Goal: Register for event/course

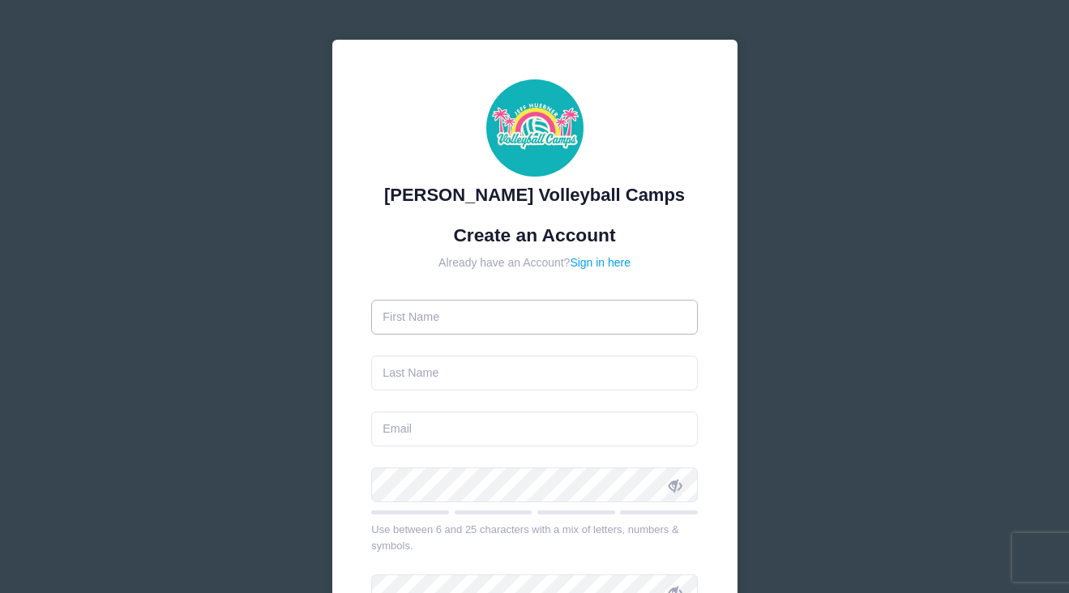
click at [513, 319] on input "text" at bounding box center [534, 317] width 327 height 35
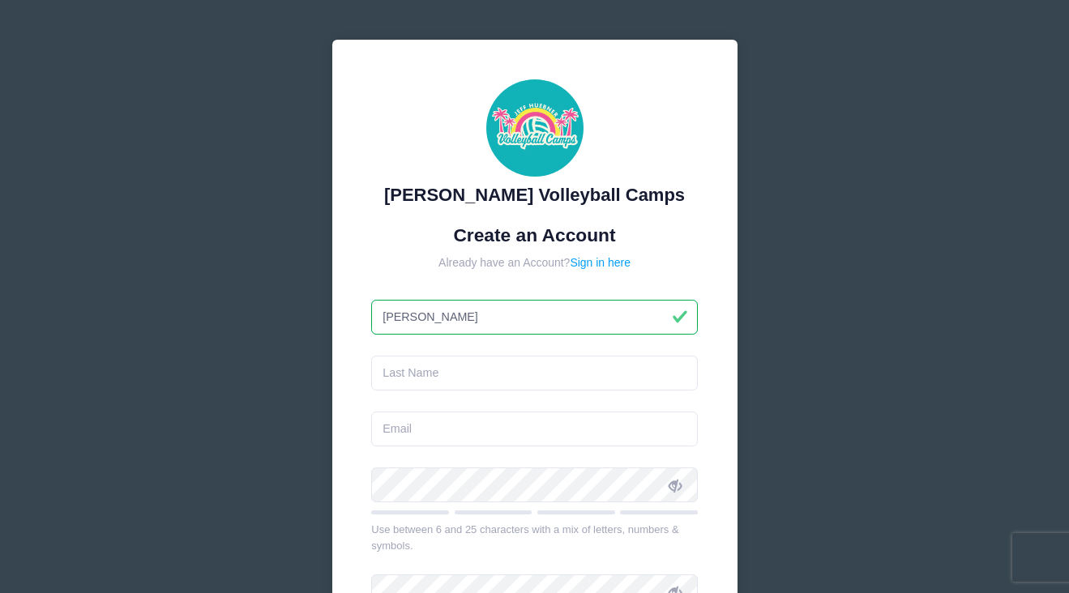
type input "[PERSON_NAME]"
click at [543, 379] on input "text" at bounding box center [534, 373] width 327 height 35
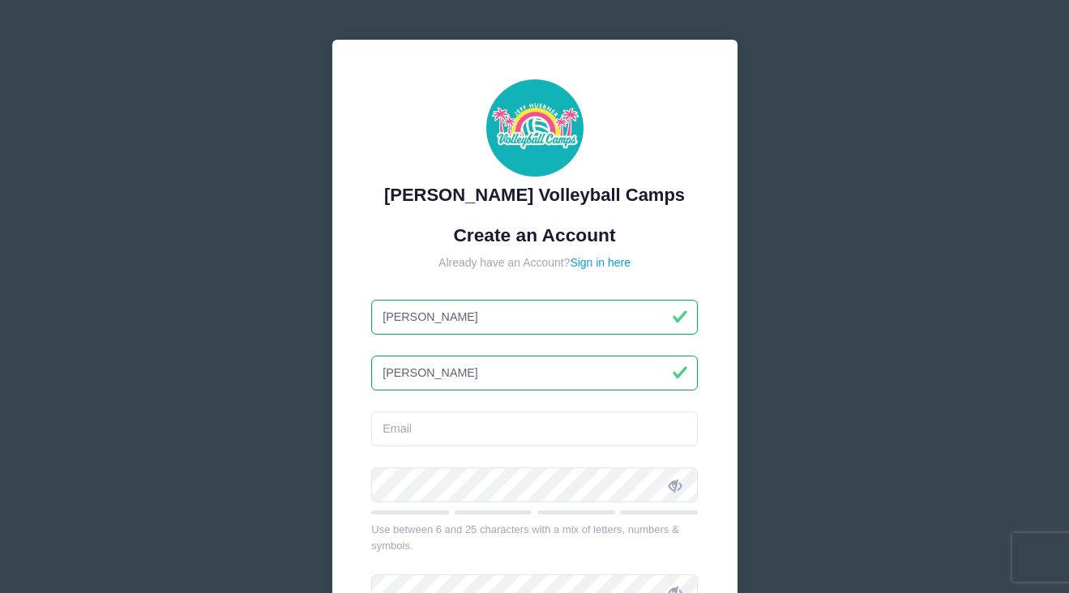
type input "[PERSON_NAME]"
click at [527, 423] on input "email" at bounding box center [534, 429] width 327 height 35
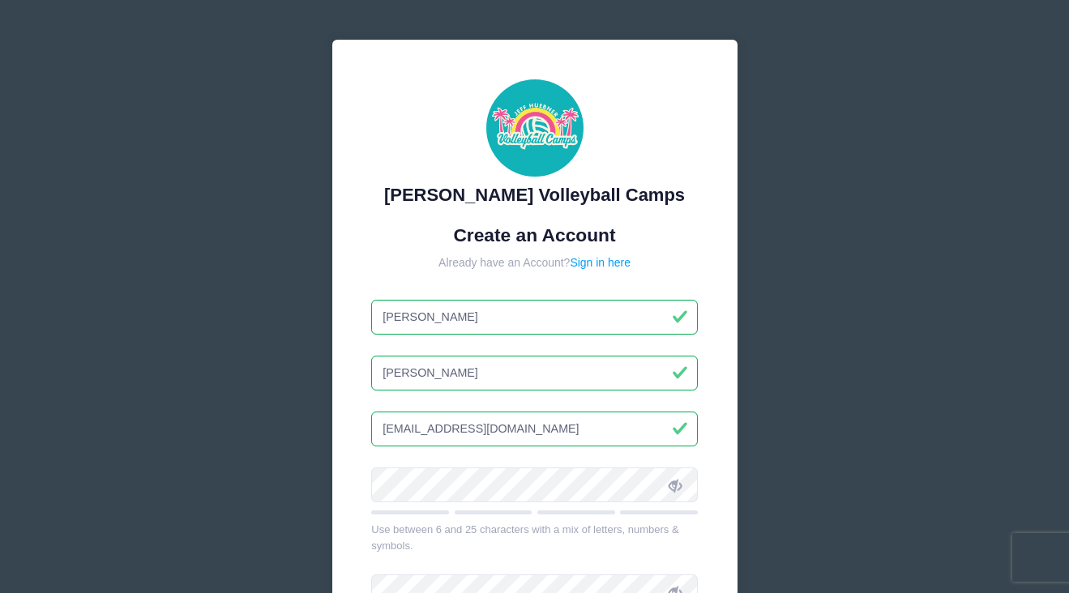
type input "[EMAIL_ADDRESS][DOMAIN_NAME]"
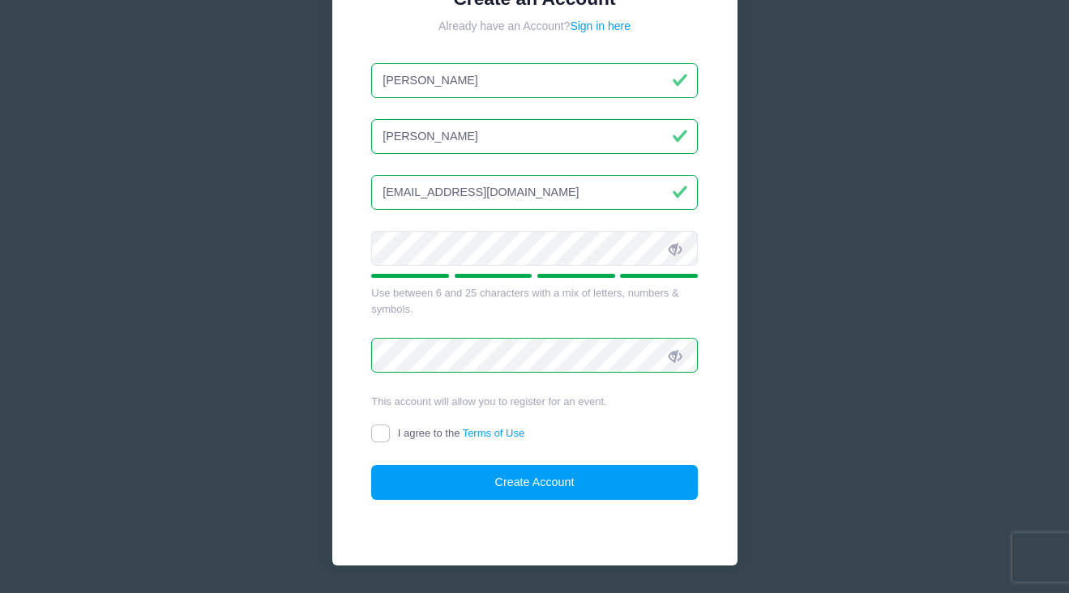
scroll to position [284, 0]
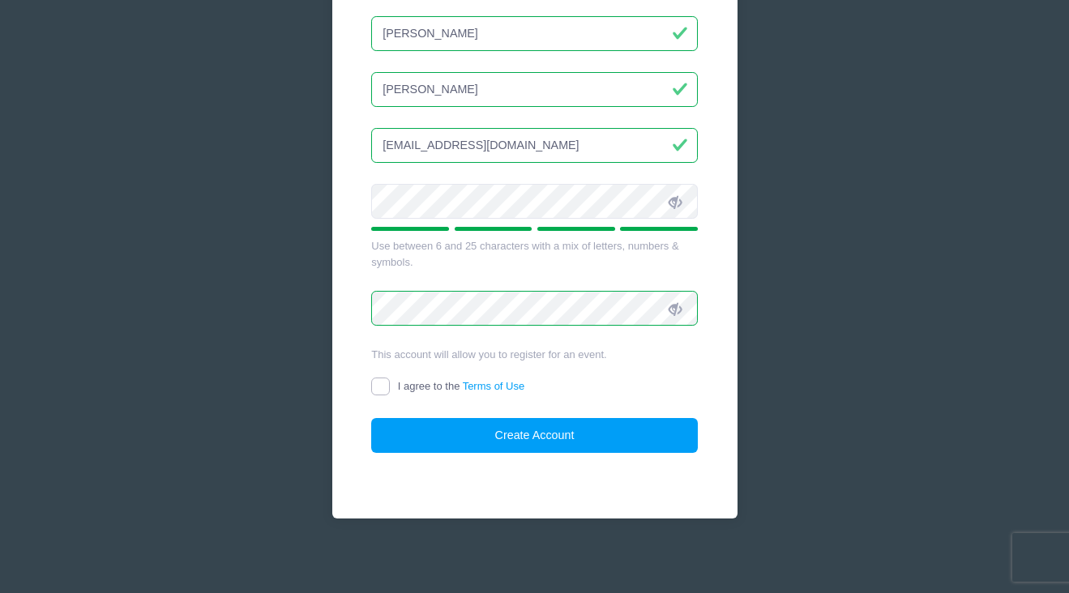
click at [377, 383] on input "I agree to the Terms of Use" at bounding box center [380, 387] width 19 height 19
checkbox input "true"
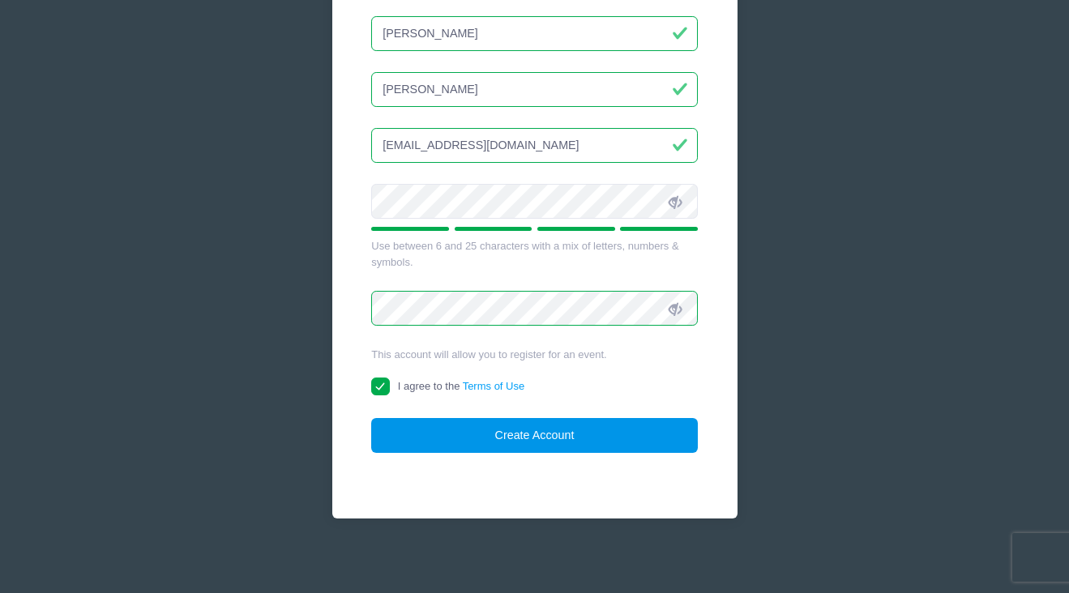
click at [518, 434] on button "Create Account" at bounding box center [534, 435] width 327 height 35
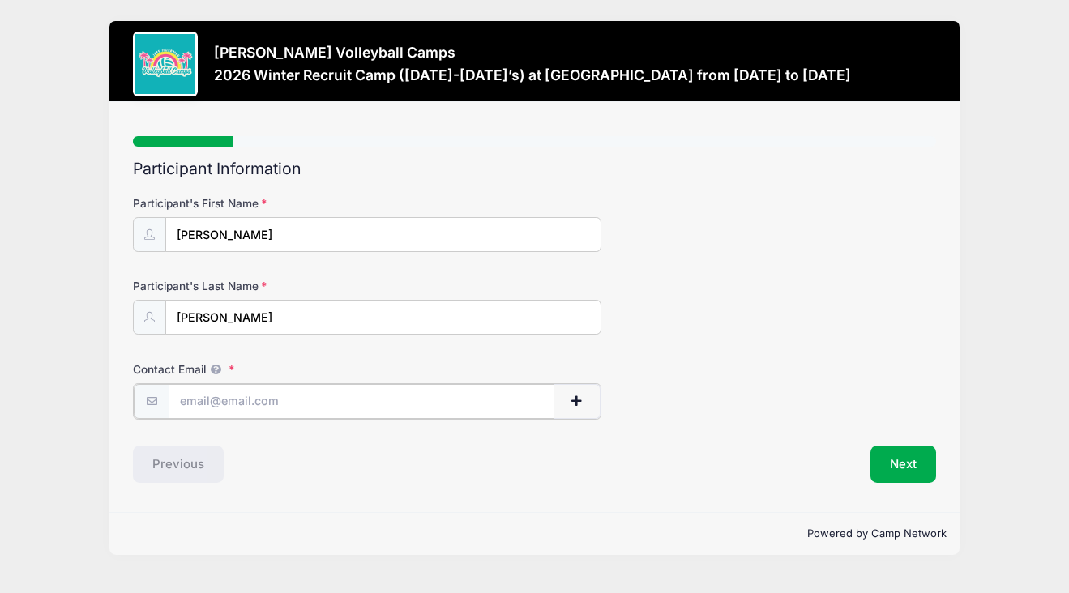
click at [292, 393] on input "Contact Email" at bounding box center [362, 401] width 386 height 35
type input "[EMAIL_ADDRESS][DOMAIN_NAME]"
click at [903, 457] on button "Next" at bounding box center [904, 462] width 66 height 37
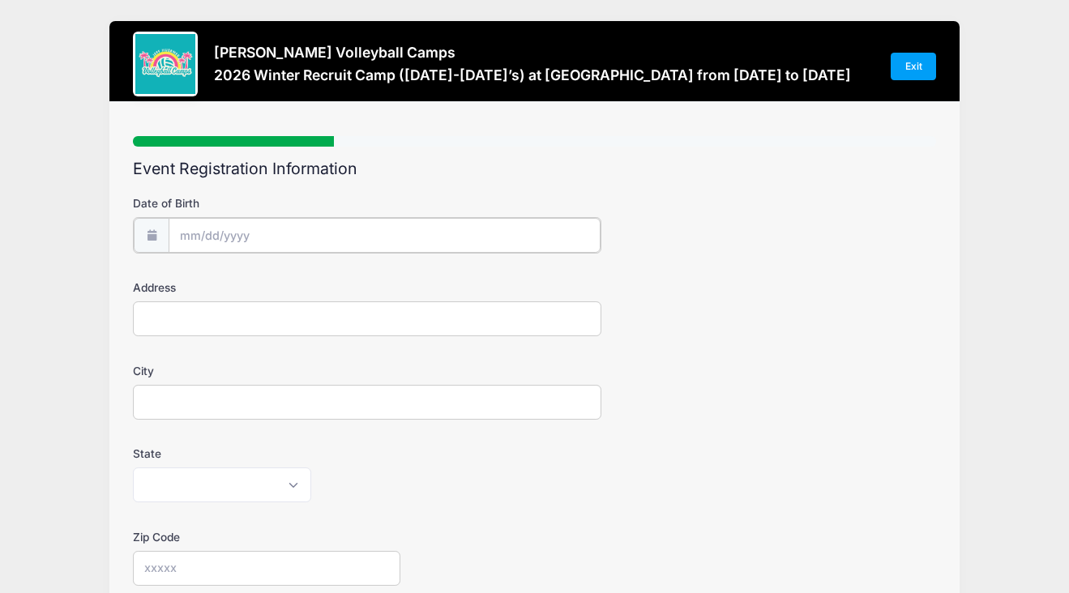
click at [370, 217] on div at bounding box center [367, 235] width 469 height 36
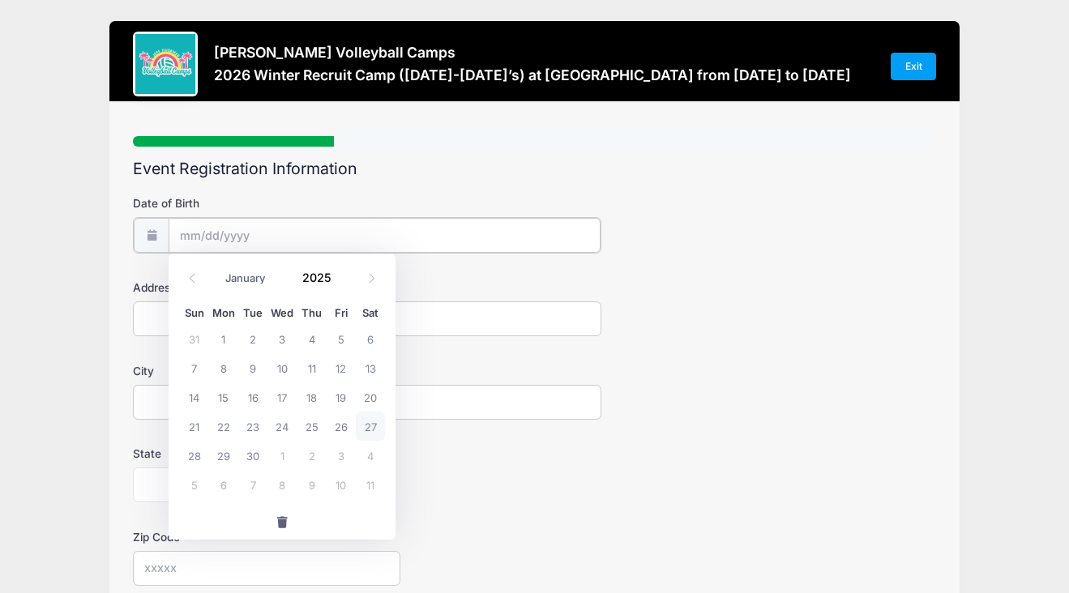
click at [201, 237] on input "Date of Birth" at bounding box center [385, 235] width 432 height 35
click at [180, 229] on input "Date of Birth" at bounding box center [385, 235] width 432 height 35
click at [212, 229] on input "Date of Birth" at bounding box center [385, 235] width 432 height 35
click at [366, 277] on span at bounding box center [371, 278] width 27 height 28
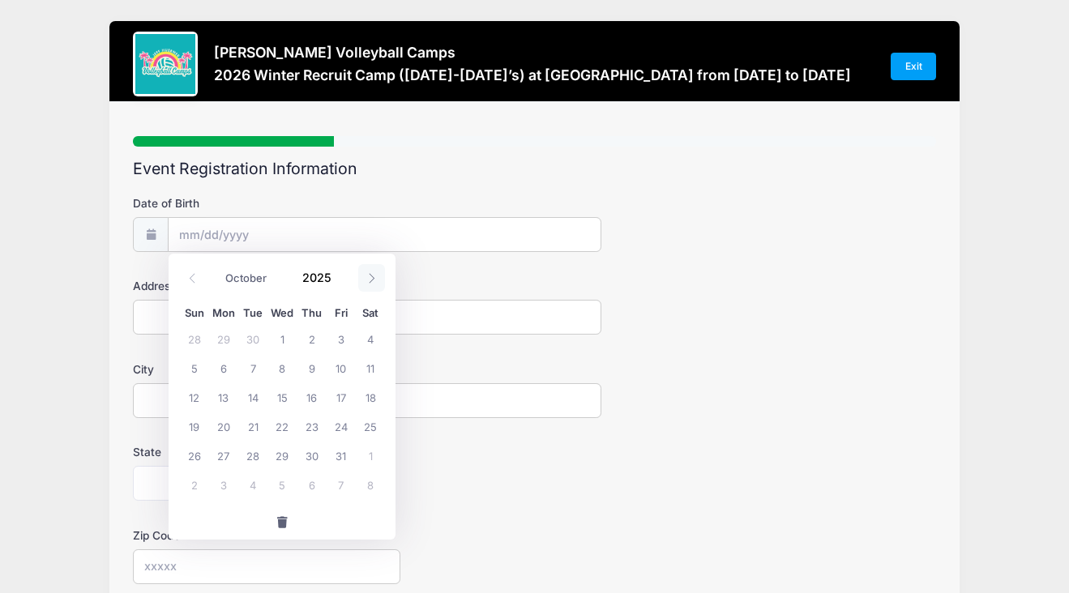
select select "10"
click at [261, 276] on select "January February March April May June July August September October November De…" at bounding box center [253, 277] width 72 height 21
click at [193, 456] on span "23" at bounding box center [193, 455] width 29 height 29
type input "[DATE]"
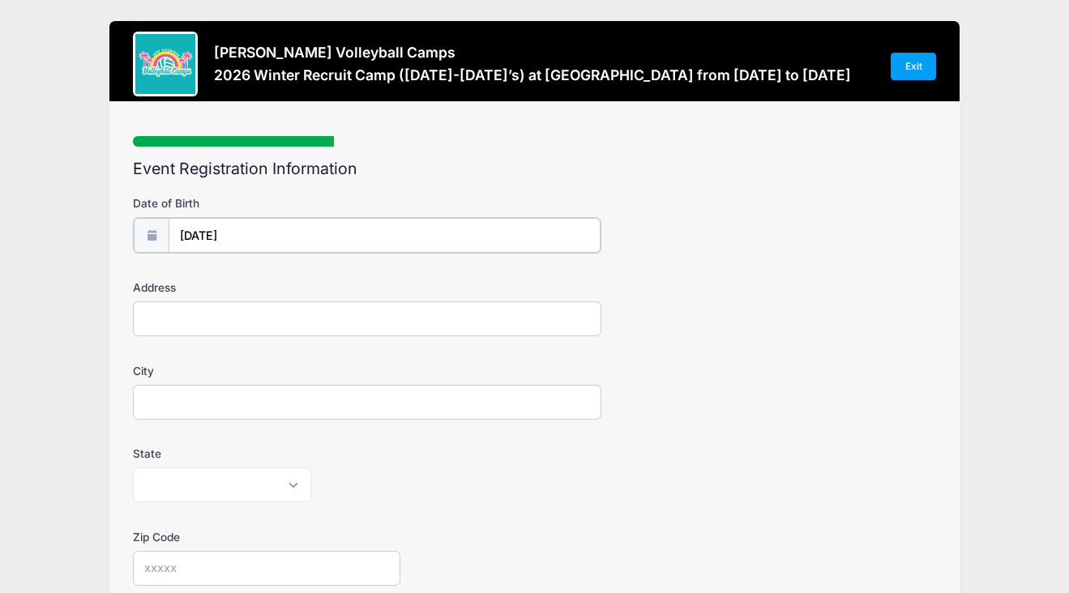
click at [307, 230] on input "[DATE]" at bounding box center [385, 235] width 432 height 35
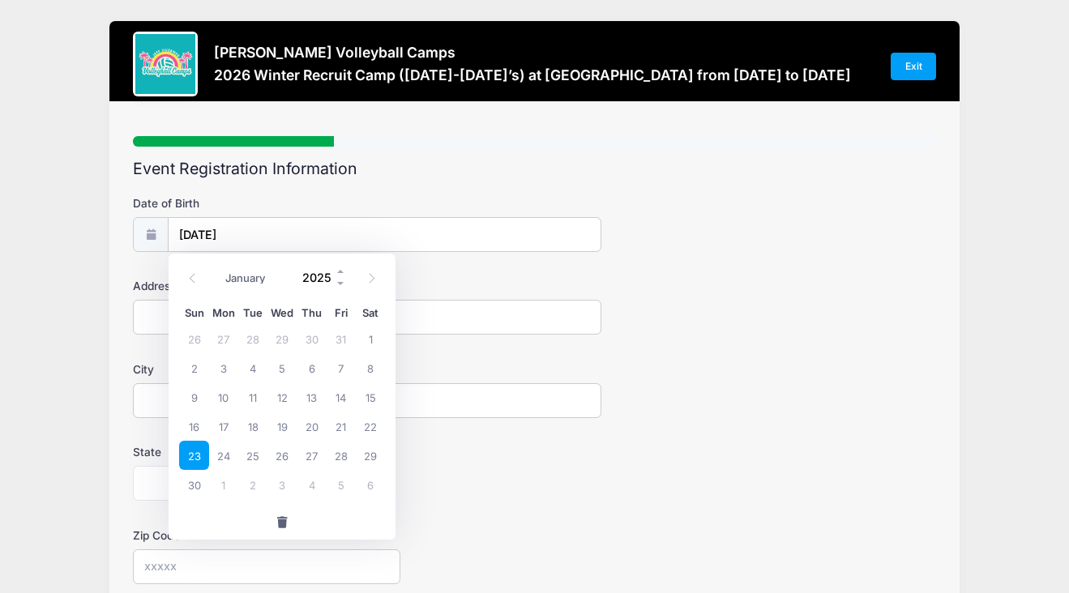
click at [322, 276] on input "2025" at bounding box center [320, 277] width 53 height 24
click at [340, 281] on span at bounding box center [341, 283] width 11 height 12
click at [340, 280] on span at bounding box center [341, 283] width 11 height 12
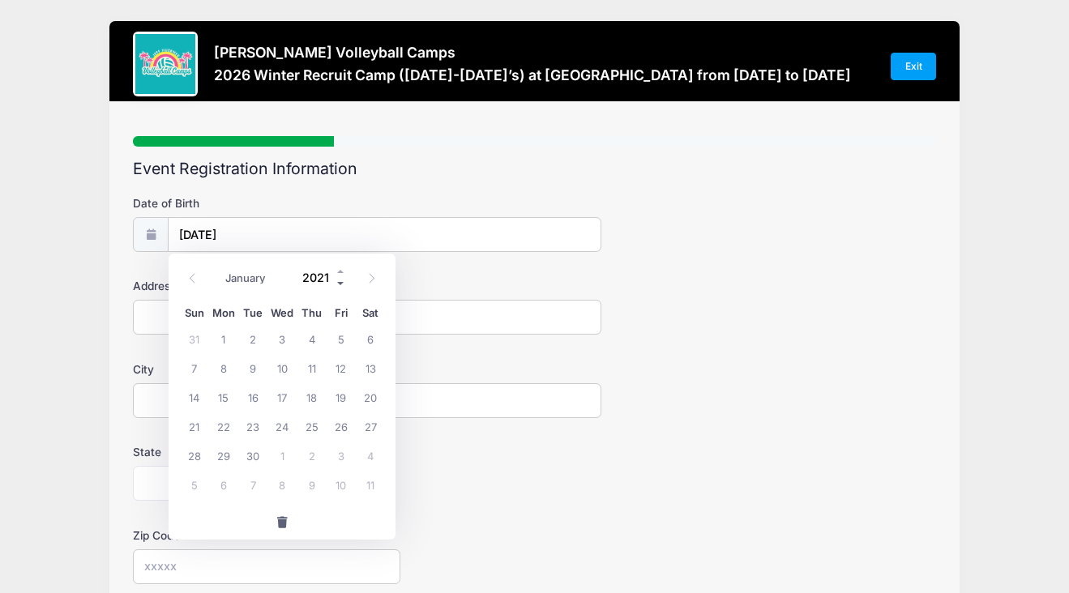
click at [340, 280] on span at bounding box center [341, 283] width 11 height 12
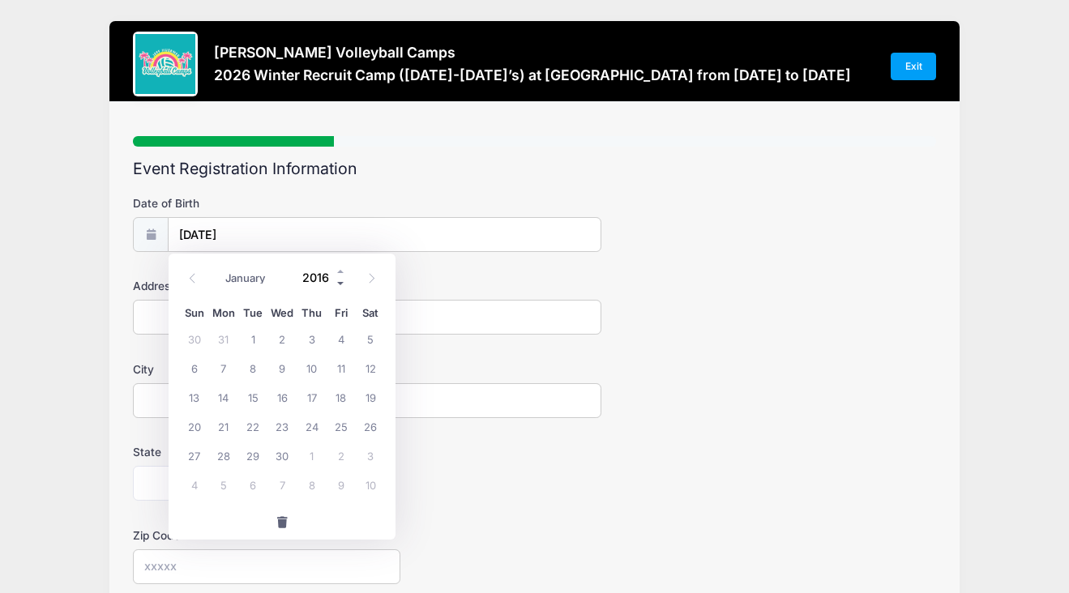
click at [340, 280] on span at bounding box center [341, 283] width 11 height 12
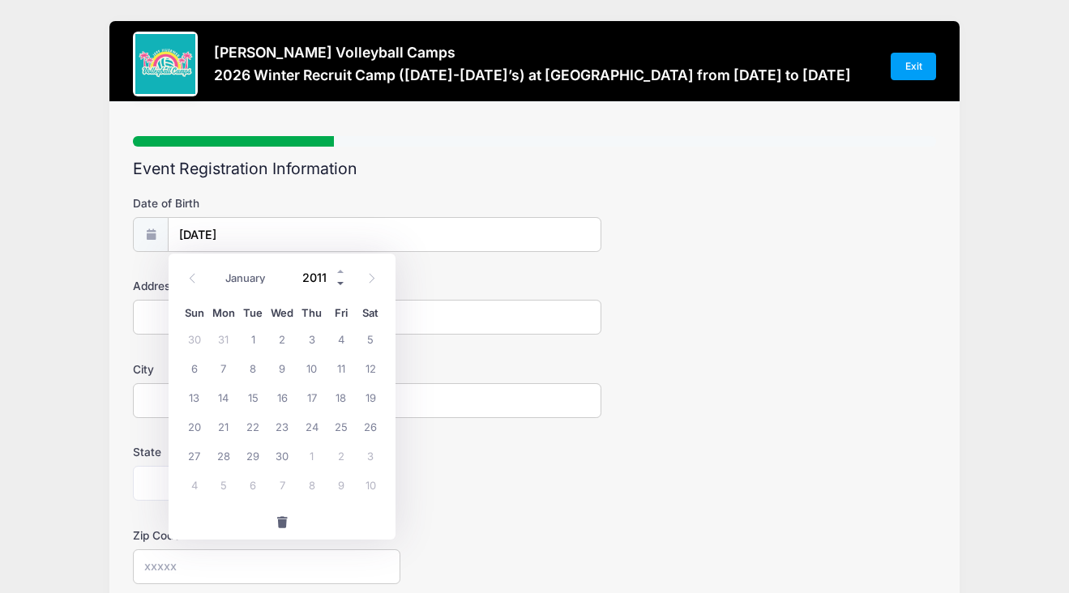
click at [340, 280] on span at bounding box center [341, 283] width 11 height 12
type input "2008"
click at [196, 456] on span "23" at bounding box center [193, 455] width 29 height 29
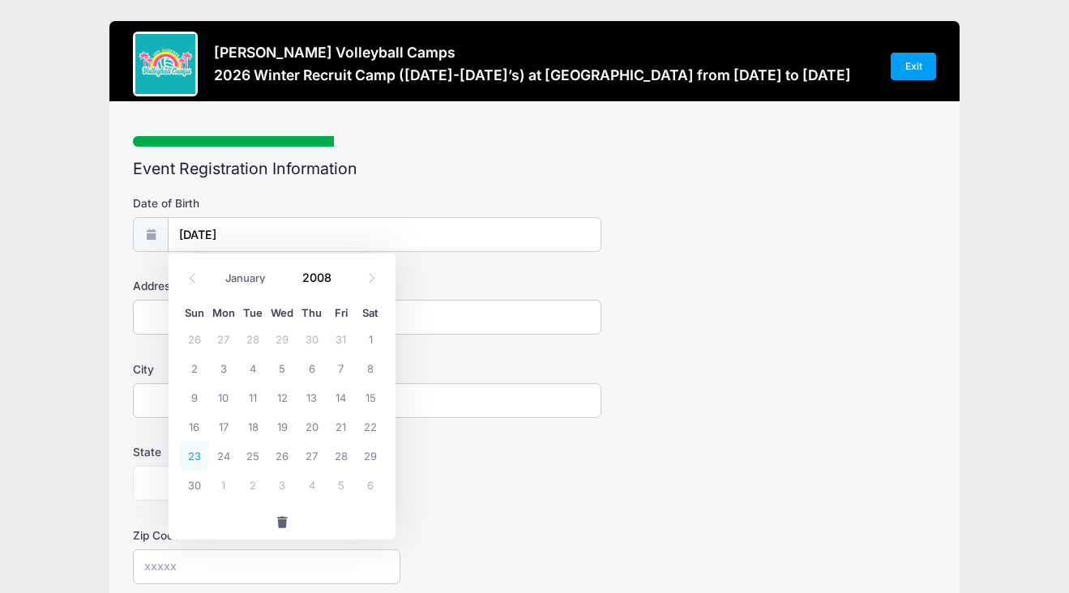
type input "[DATE]"
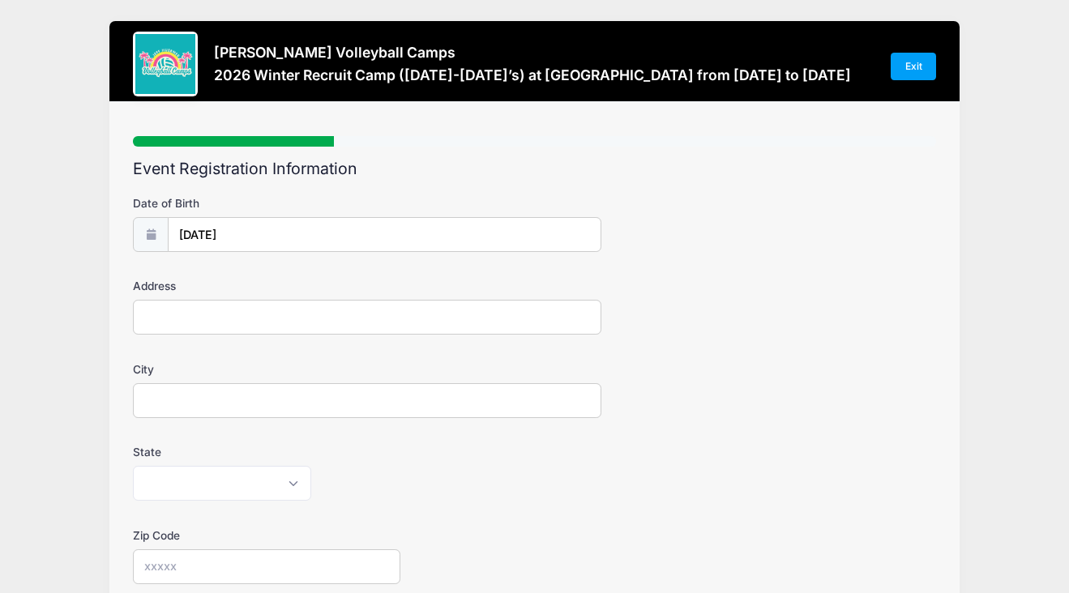
click at [215, 321] on input "Address" at bounding box center [367, 317] width 469 height 35
type input "[STREET_ADDRESS]"
click at [186, 402] on input "City" at bounding box center [367, 400] width 469 height 35
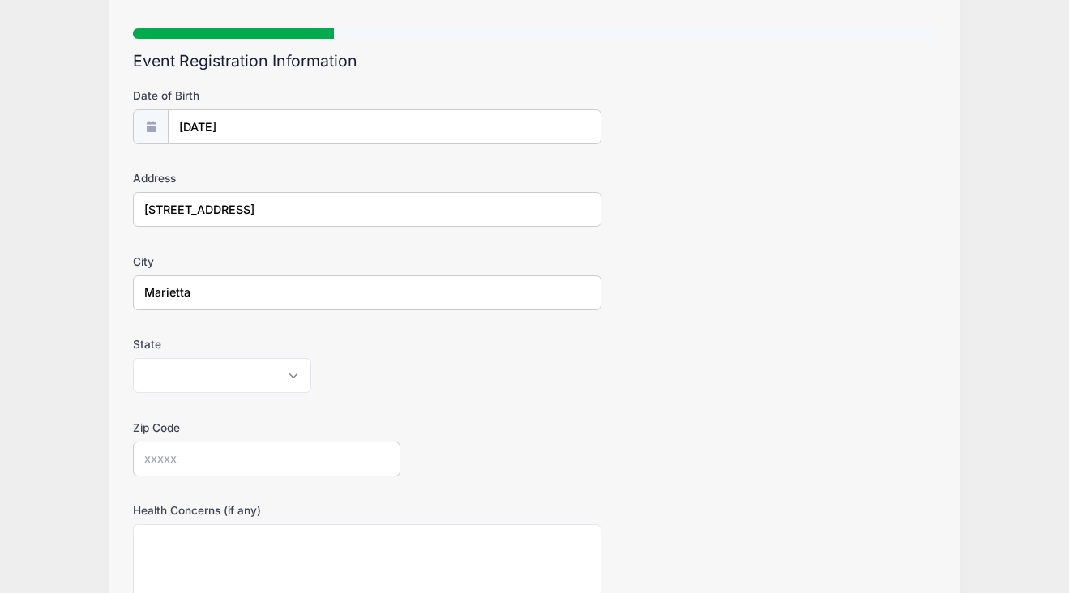
scroll to position [113, 0]
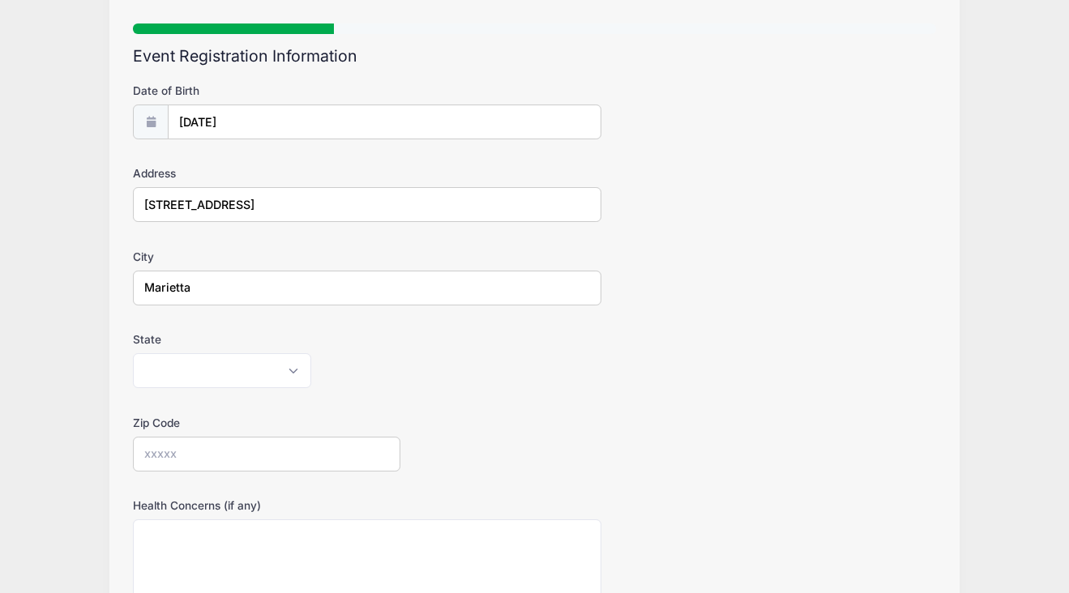
type input "Marietta"
click at [293, 367] on select "[US_STATE] [US_STATE] [US_STATE] [US_STATE] [US_STATE] Armed Forces Africa Arme…" at bounding box center [222, 370] width 178 height 35
select select "GA"
click at [253, 460] on input "Zip Code" at bounding box center [266, 454] width 267 height 35
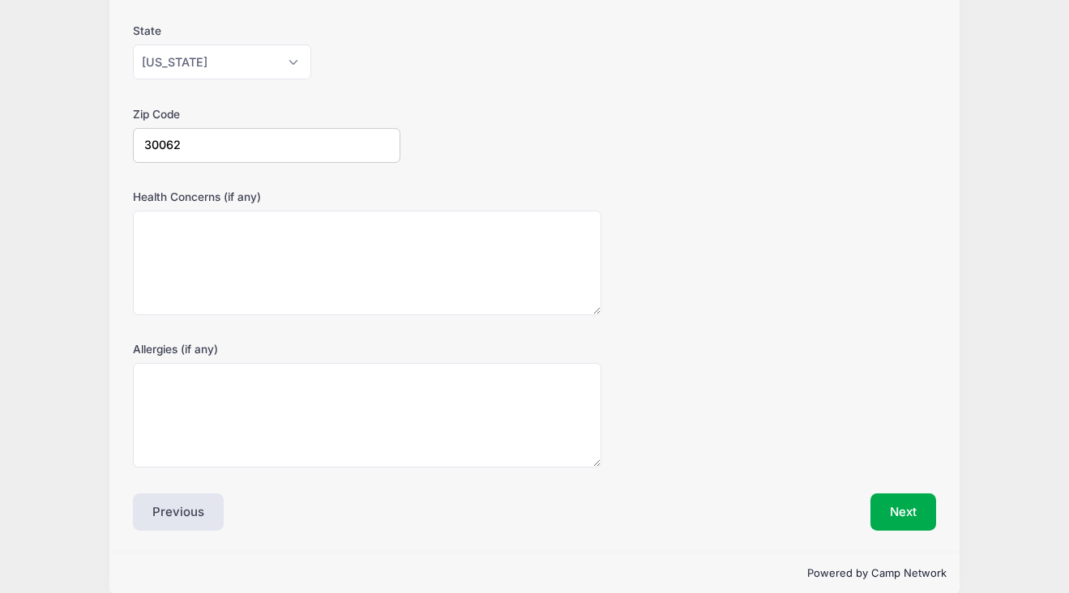
scroll to position [443, 0]
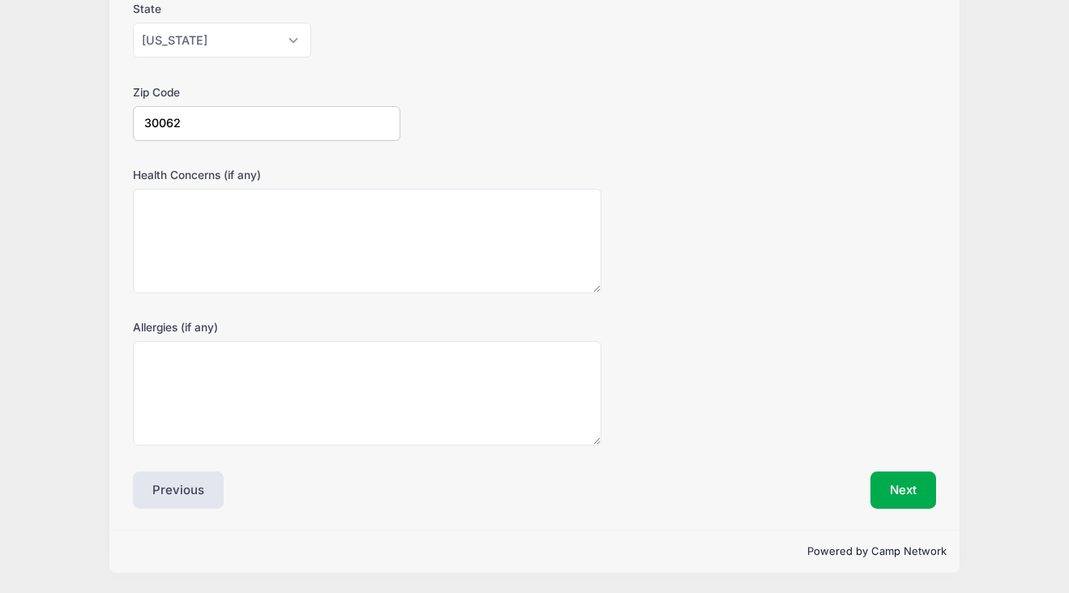
type input "30062"
click at [935, 516] on div "Step 2 /7 Step 1 Step 2 Step 3 Step 4 Policies Extra Items Donations Summary Pa…" at bounding box center [534, 95] width 850 height 872
click at [914, 486] on button "Next" at bounding box center [904, 490] width 66 height 37
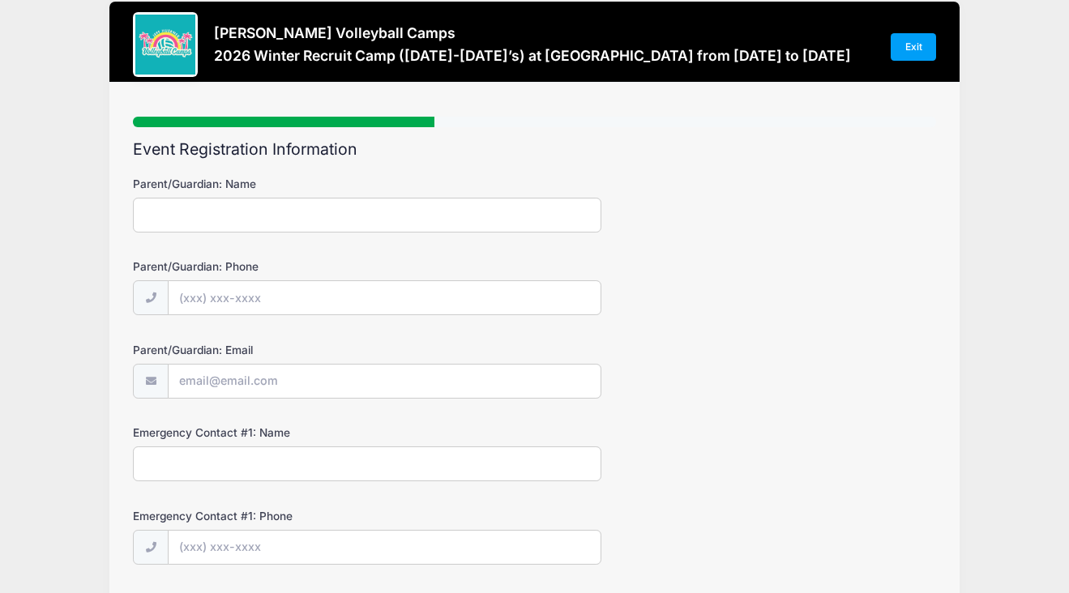
scroll to position [0, 0]
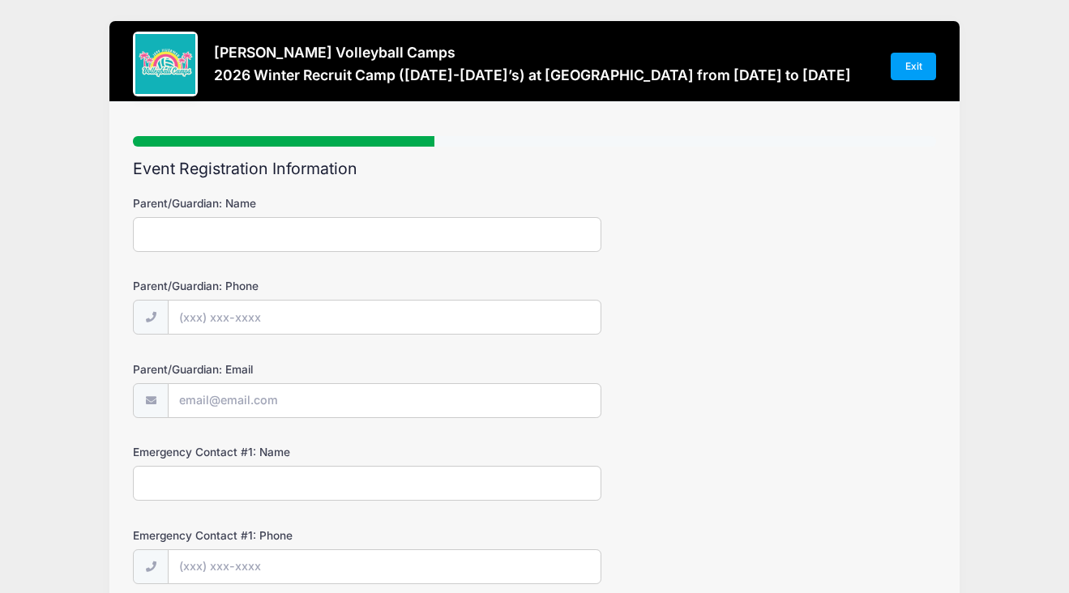
click at [381, 234] on input "Parent/Guardian: Name" at bounding box center [367, 234] width 469 height 35
type input "[PERSON_NAME]"
click at [299, 311] on input "Parent/Guardian: Phone" at bounding box center [385, 318] width 432 height 35
type input "[PHONE_NUMBER]"
click at [259, 410] on input "Parent/Guardian: Email" at bounding box center [385, 401] width 432 height 35
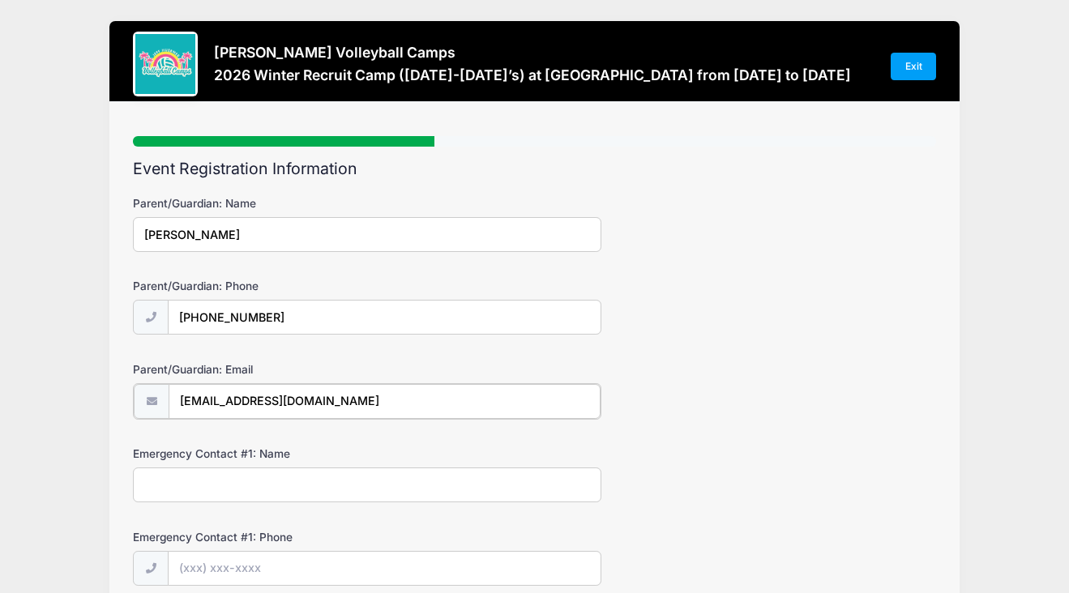
type input "[EMAIL_ADDRESS][DOMAIN_NAME]"
click at [195, 484] on input "Emergency Contact #1: Name" at bounding box center [367, 483] width 469 height 35
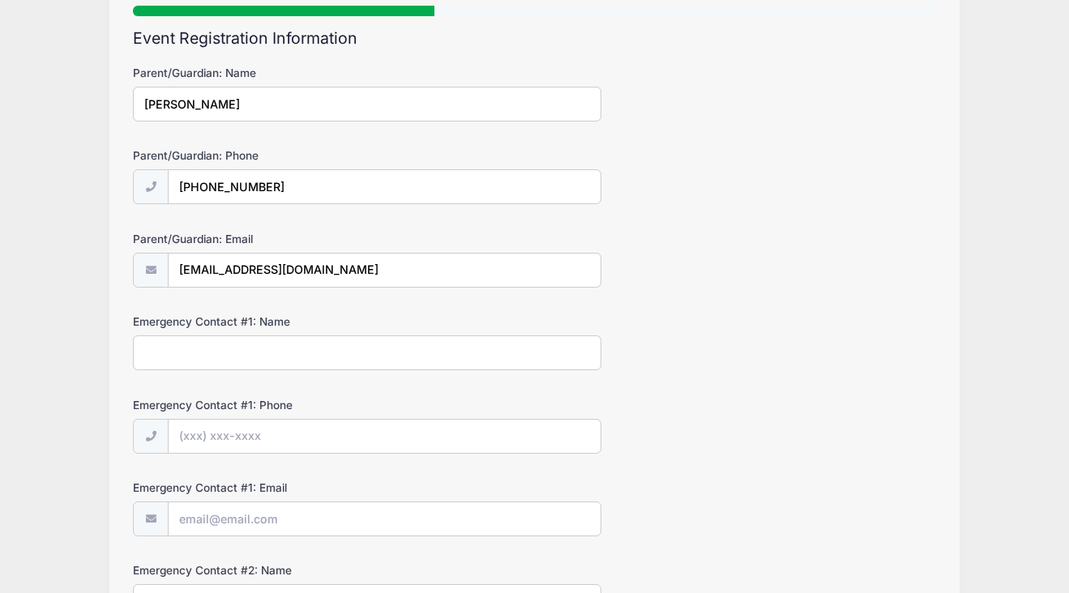
scroll to position [124, 0]
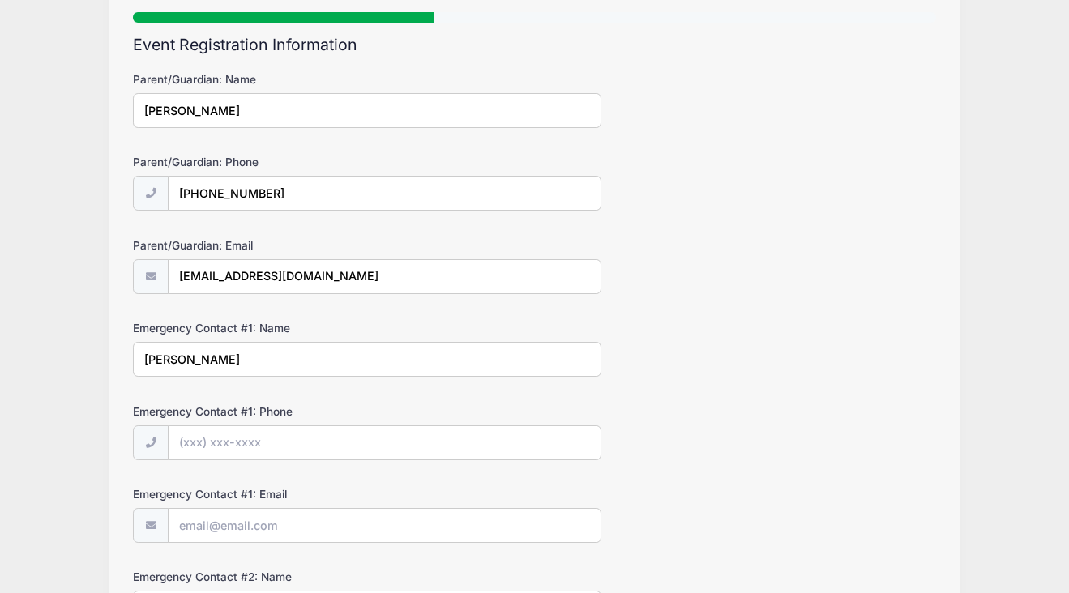
type input "[PERSON_NAME]"
click at [312, 443] on input "Emergency Contact #1: Phone" at bounding box center [385, 443] width 432 height 35
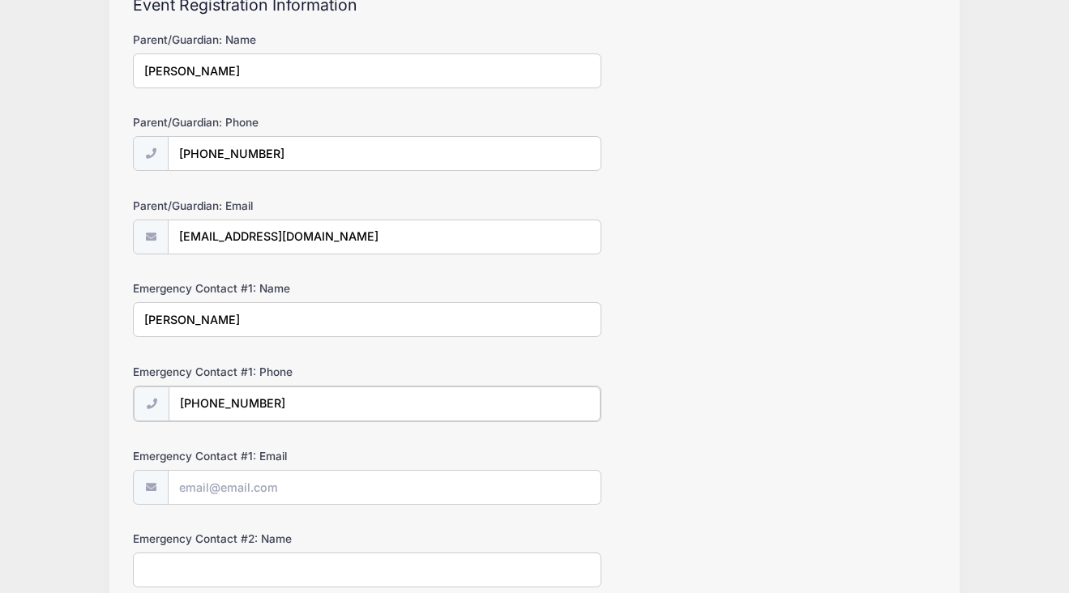
scroll to position [178, 0]
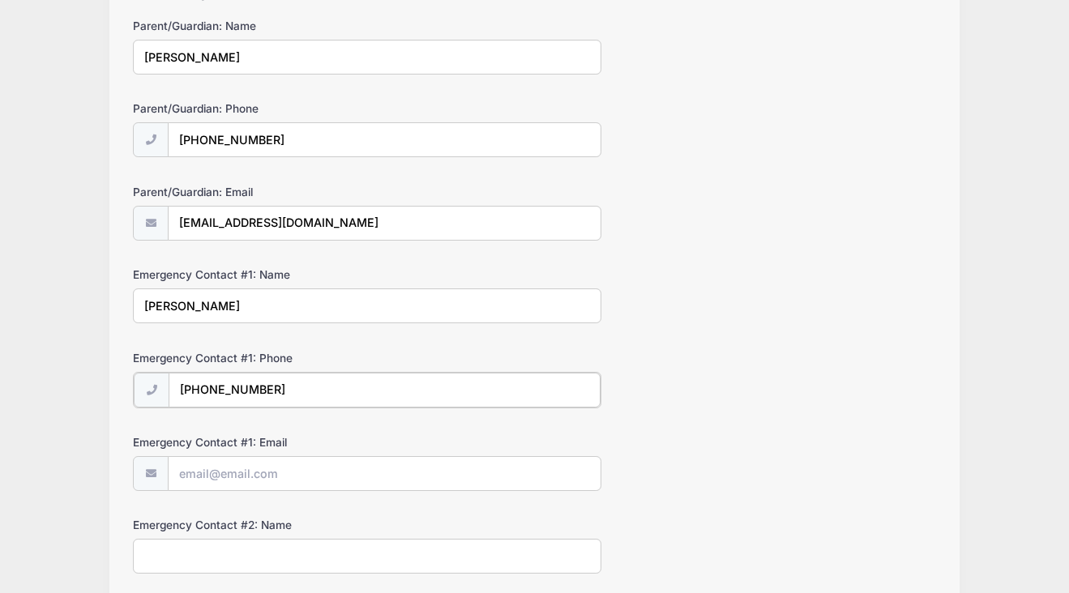
type input "[PHONE_NUMBER]"
click at [343, 483] on input "Emergency Contact #1: Email" at bounding box center [385, 473] width 432 height 35
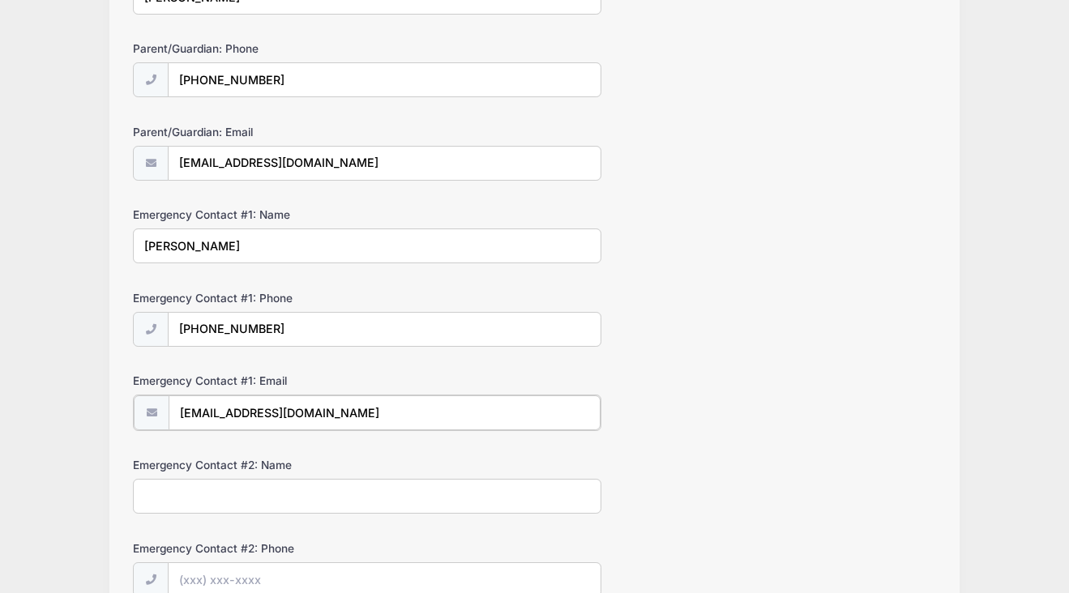
scroll to position [245, 0]
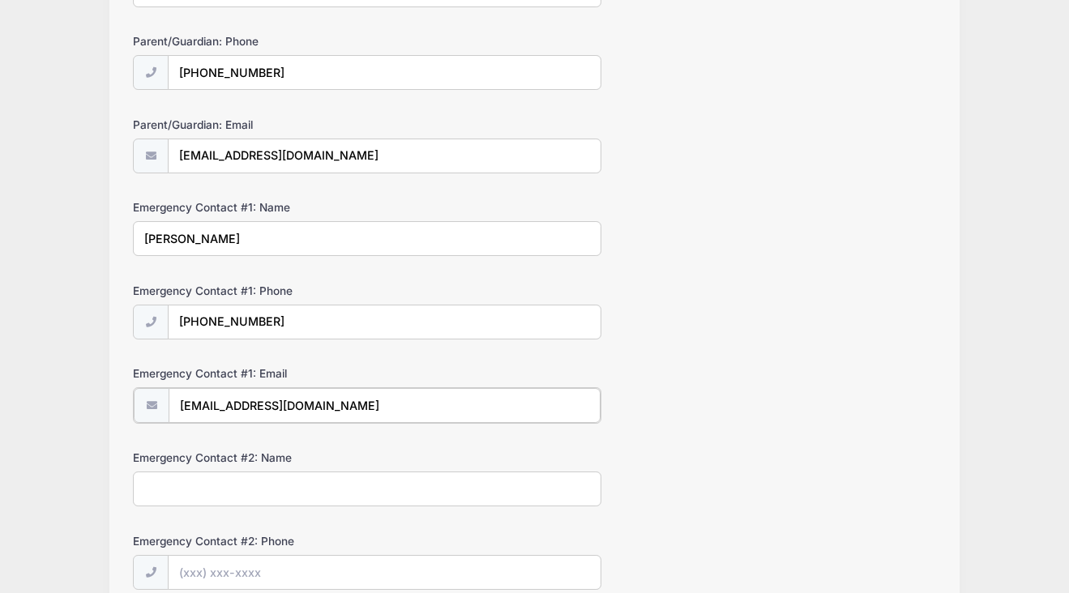
type input "[EMAIL_ADDRESS][DOMAIN_NAME]"
click at [333, 491] on input "Emergency Contact #2: Name" at bounding box center [367, 487] width 469 height 35
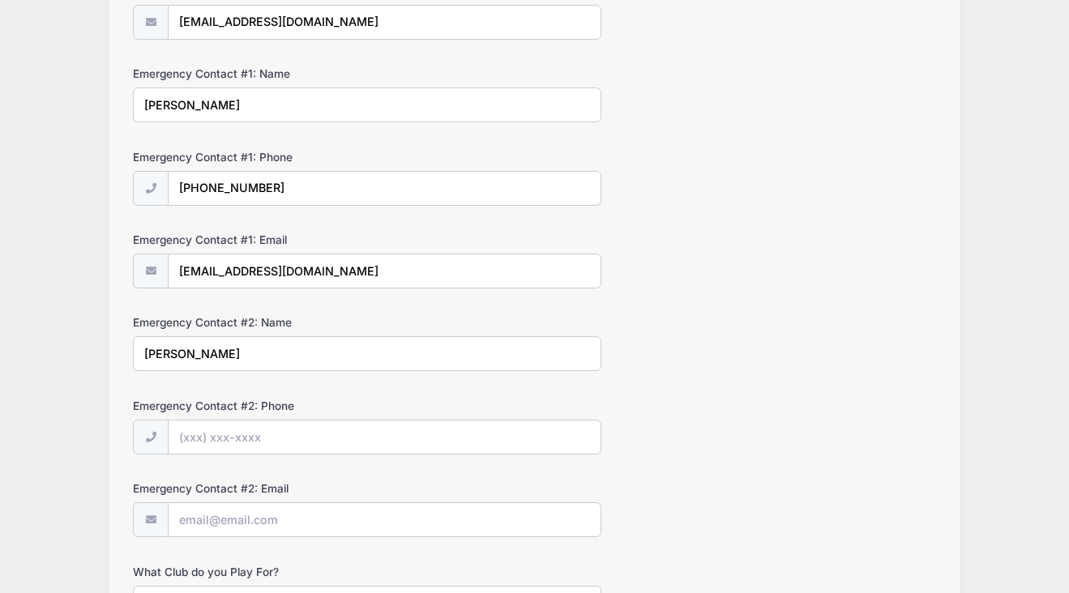
scroll to position [388, 0]
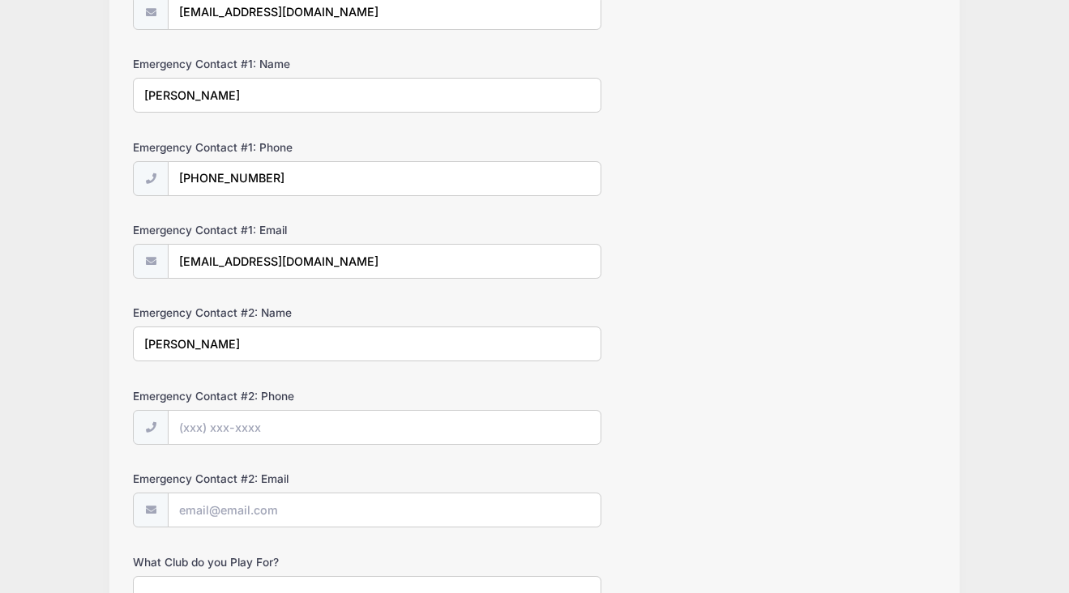
type input "[PERSON_NAME]"
click at [308, 426] on input "Emergency Contact #2: Phone" at bounding box center [385, 428] width 432 height 35
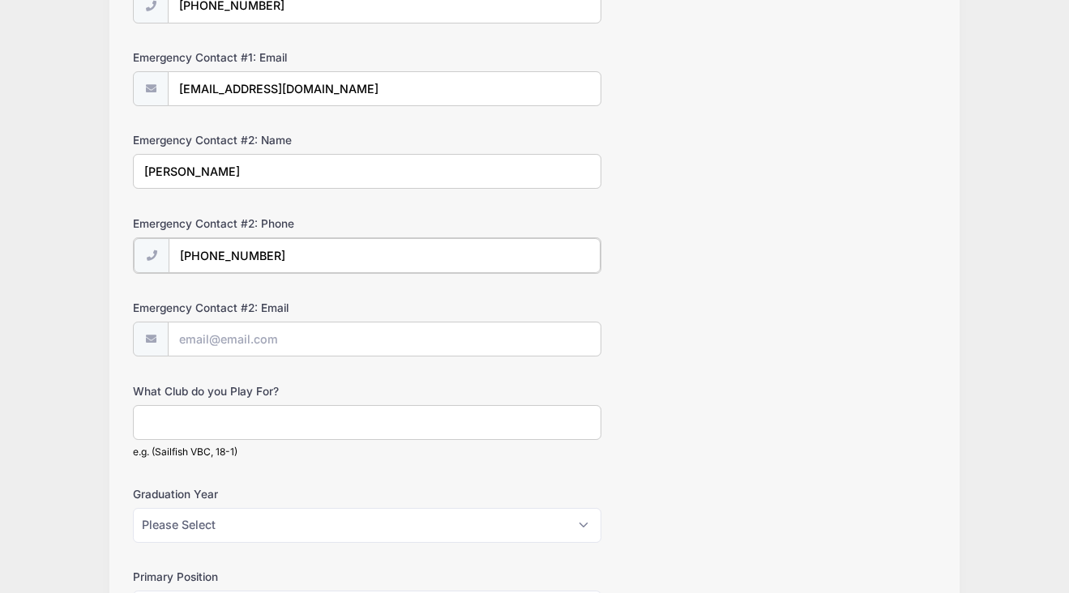
scroll to position [563, 0]
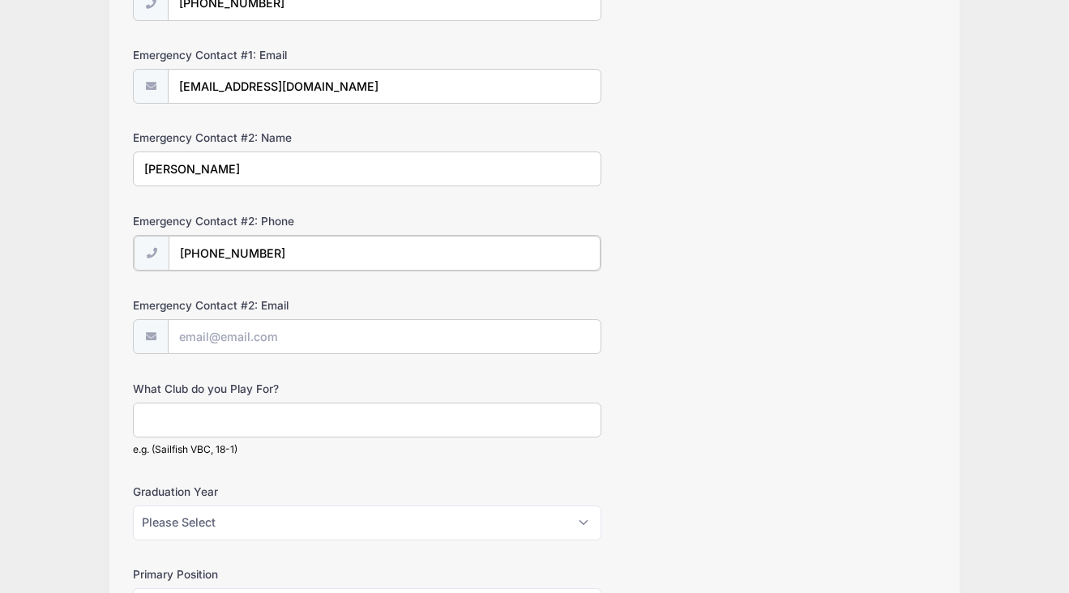
type input "[PHONE_NUMBER]"
click at [291, 336] on input "Emergency Contact #2: Email" at bounding box center [385, 336] width 432 height 35
type input "[EMAIL_ADDRESS][DOMAIN_NAME]"
click at [246, 409] on input "What Club do you Play For?" at bounding box center [367, 418] width 469 height 35
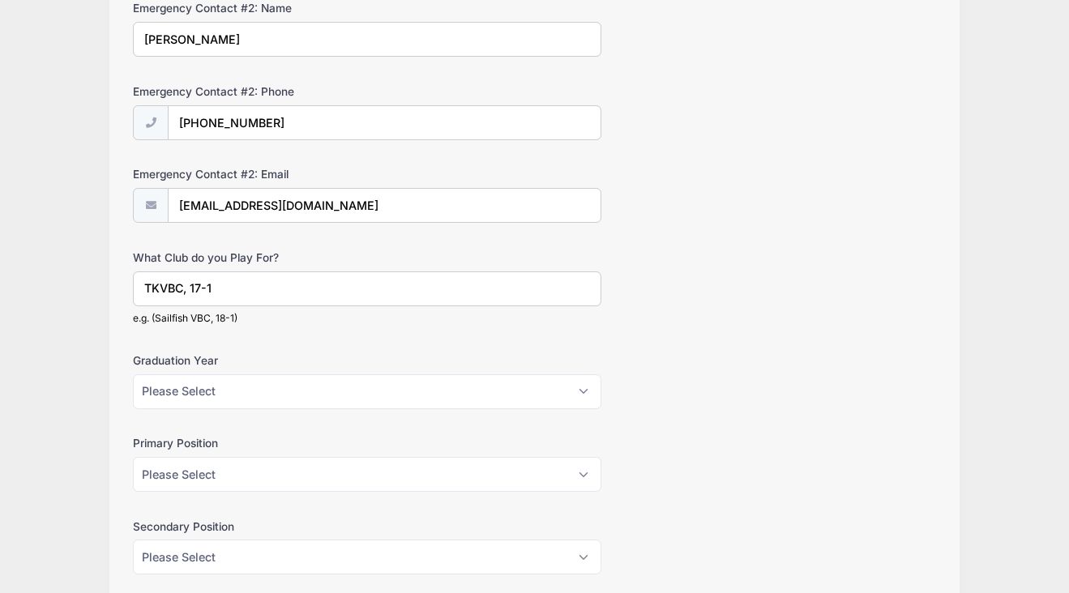
scroll to position [709, 0]
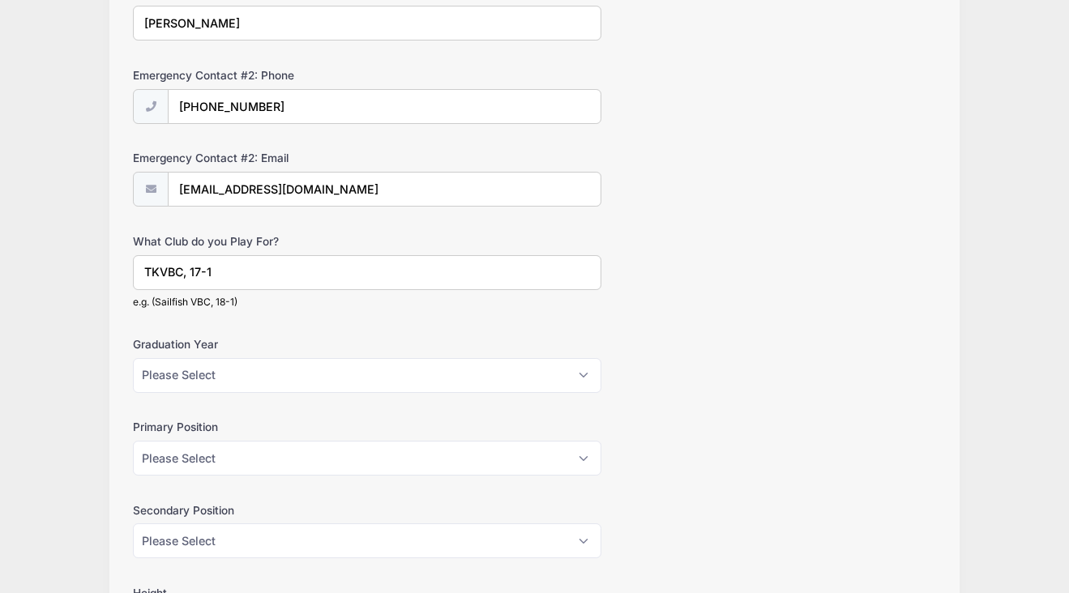
type input "TKVBC, 17-1"
click at [244, 370] on select "Please Select 2026 2027 2028 2029 2030" at bounding box center [367, 375] width 469 height 35
select select "2027"
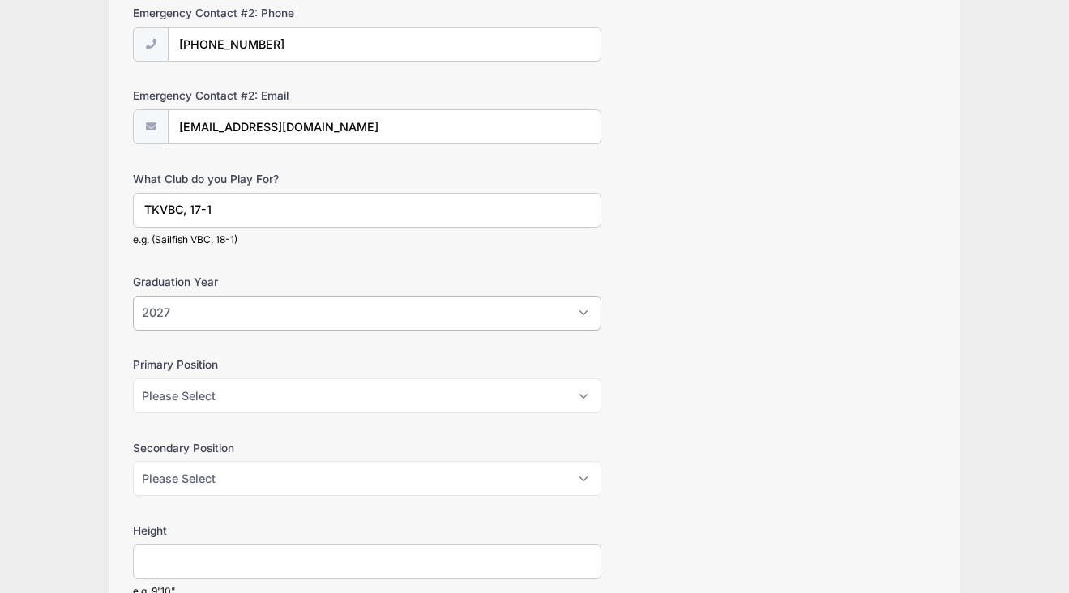
scroll to position [773, 0]
click at [245, 399] on select "Please Select Outside Hitter Rightside Hitter Libero Middle Setter" at bounding box center [367, 394] width 469 height 35
select select "Setter"
click at [277, 472] on select "Please Select Outside Hitter Rightside Hitter Libero Middle Setter" at bounding box center [367, 477] width 469 height 35
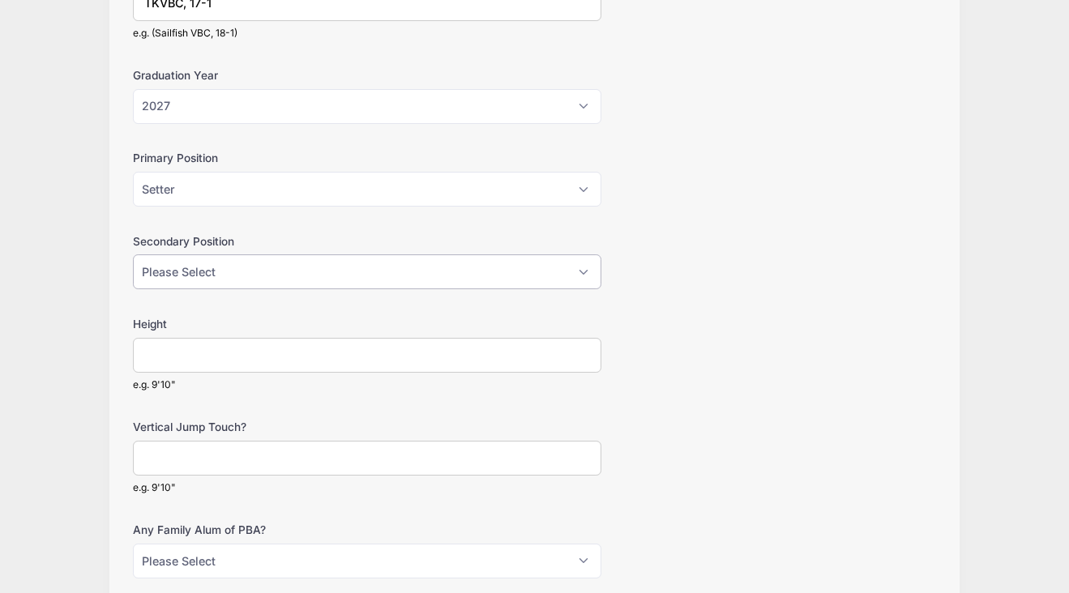
scroll to position [979, 0]
click at [276, 352] on input "Height" at bounding box center [367, 354] width 469 height 35
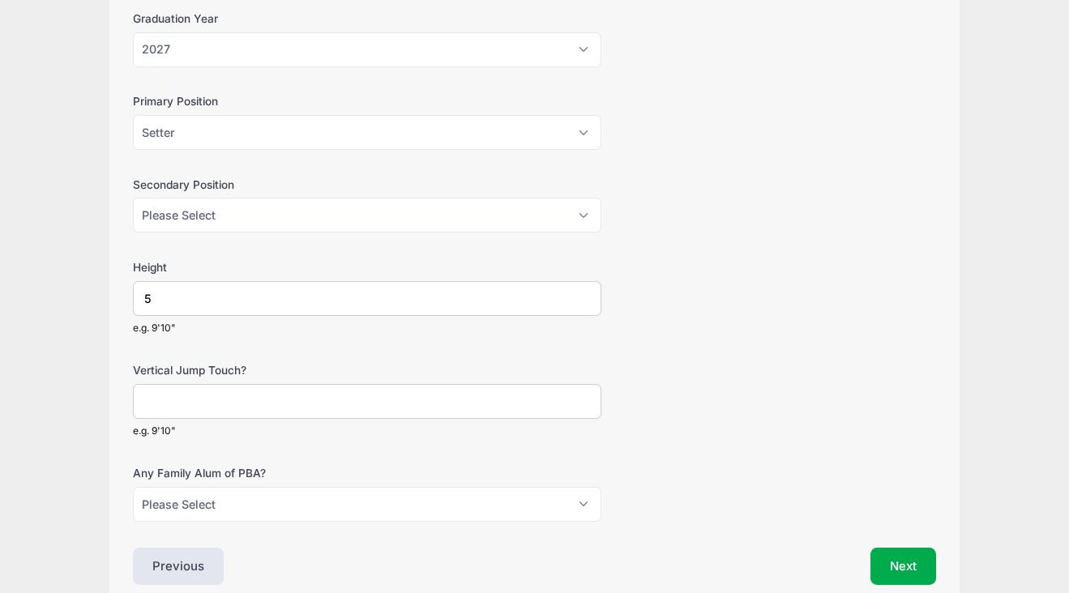
scroll to position [1025, 0]
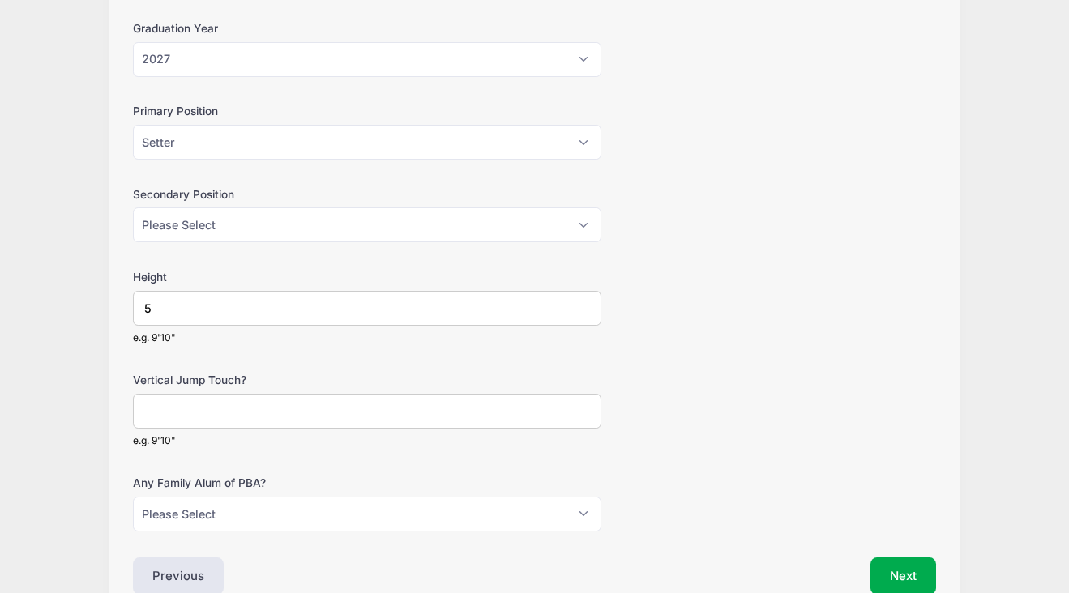
type input "5"
click at [370, 220] on select "Please Select Outside Hitter Rightside Hitter Libero Middle Setter" at bounding box center [367, 225] width 469 height 35
select select "Libero"
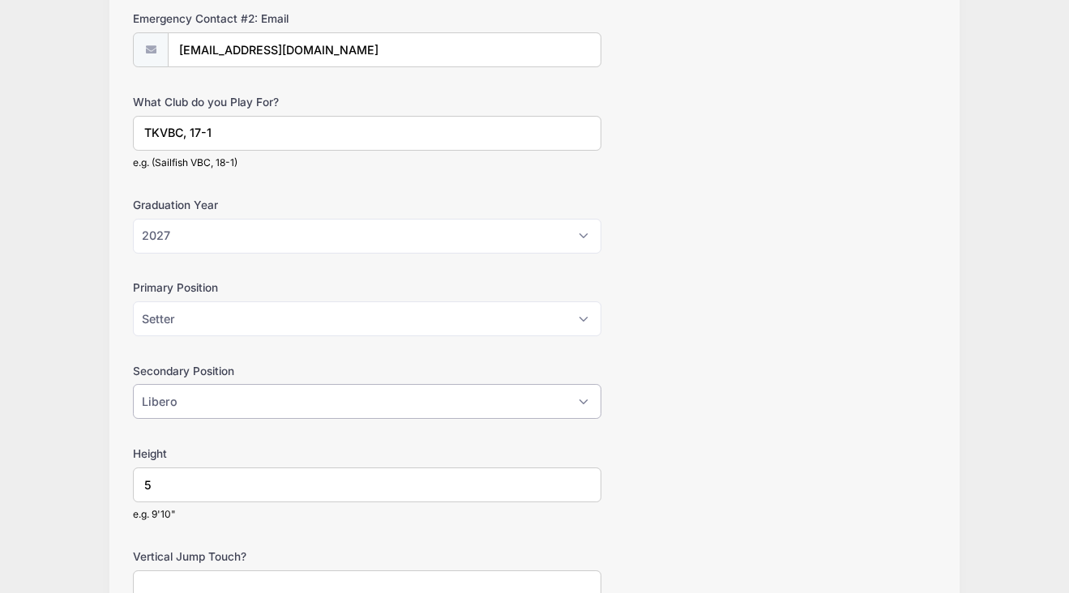
scroll to position [1111, 0]
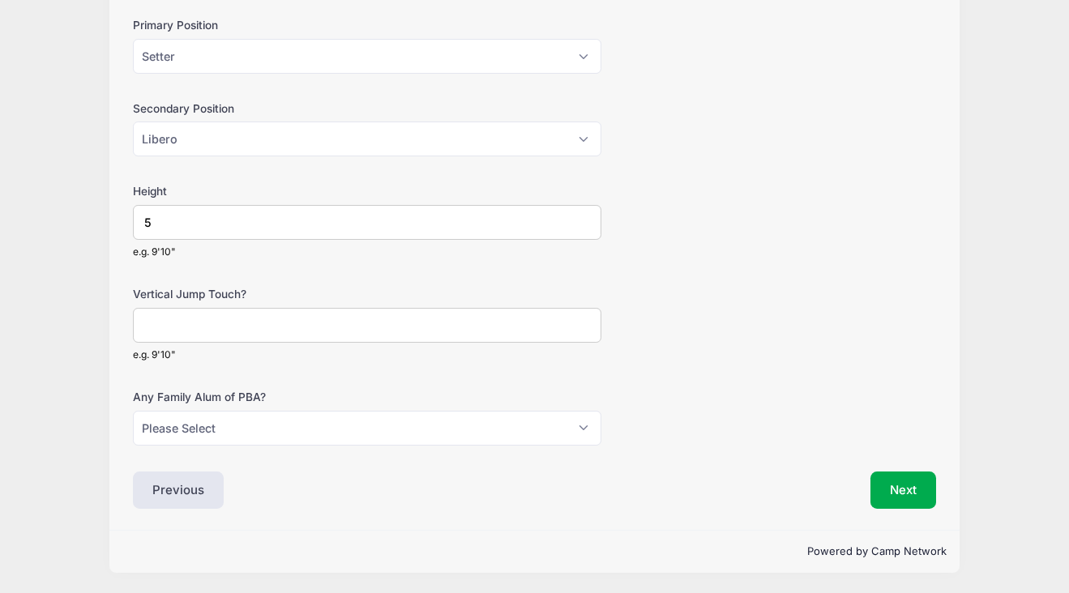
click at [285, 220] on input "5" at bounding box center [367, 222] width 469 height 35
type input "5'8""
click at [926, 489] on button "Next" at bounding box center [904, 490] width 66 height 37
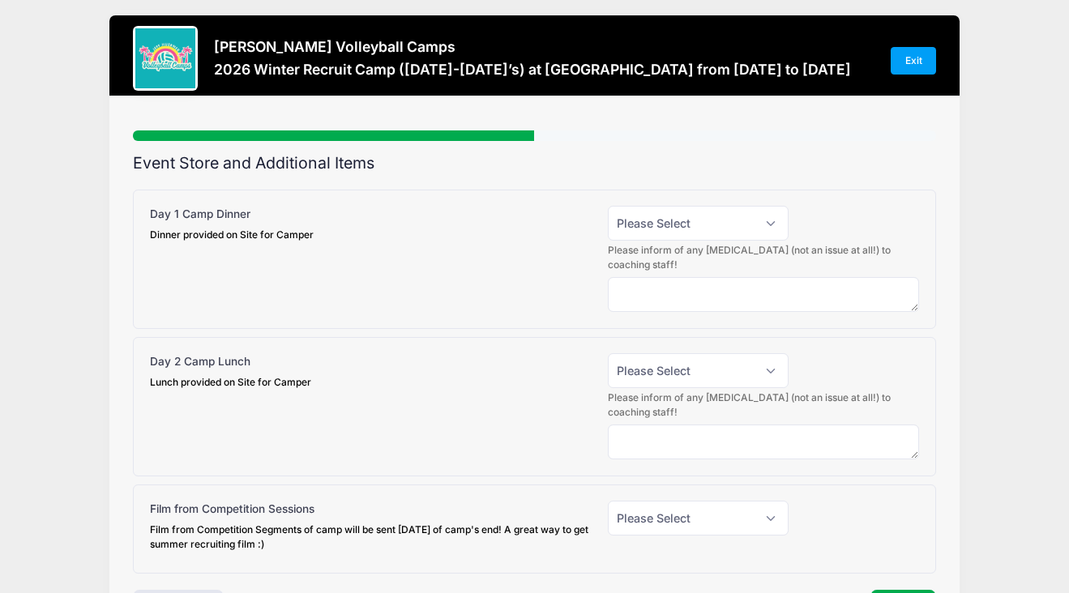
scroll to position [0, 0]
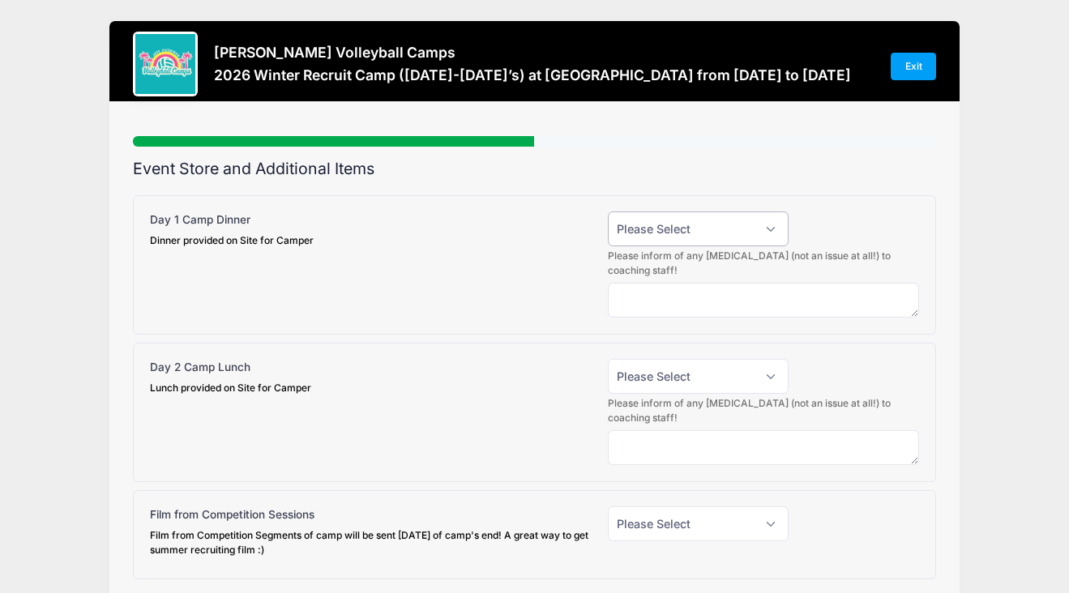
click at [772, 227] on select "Please Select Yes (+$15.00) No" at bounding box center [698, 229] width 181 height 35
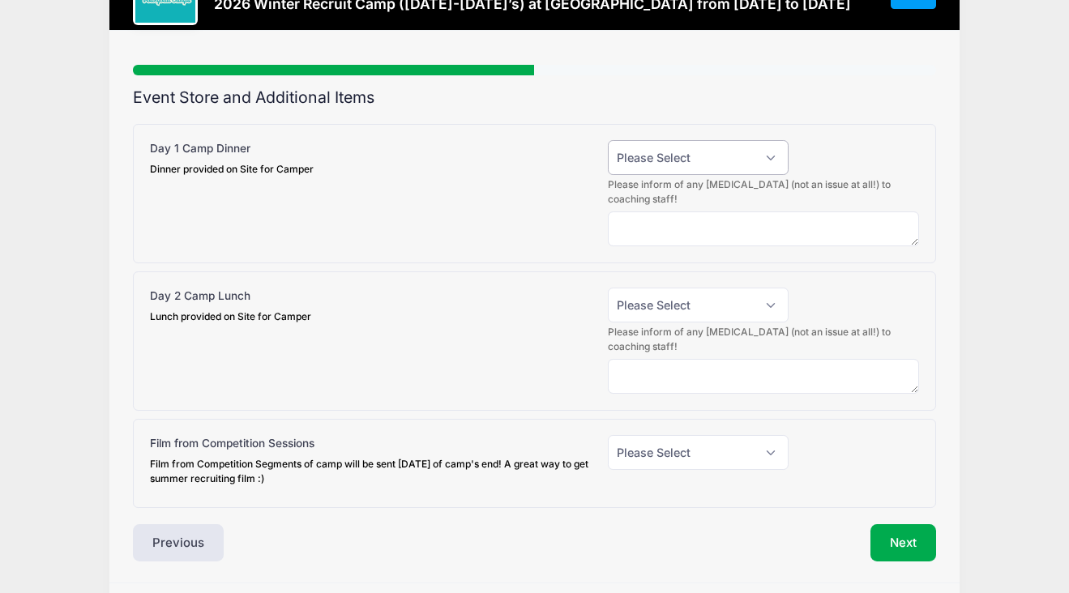
scroll to position [83, 0]
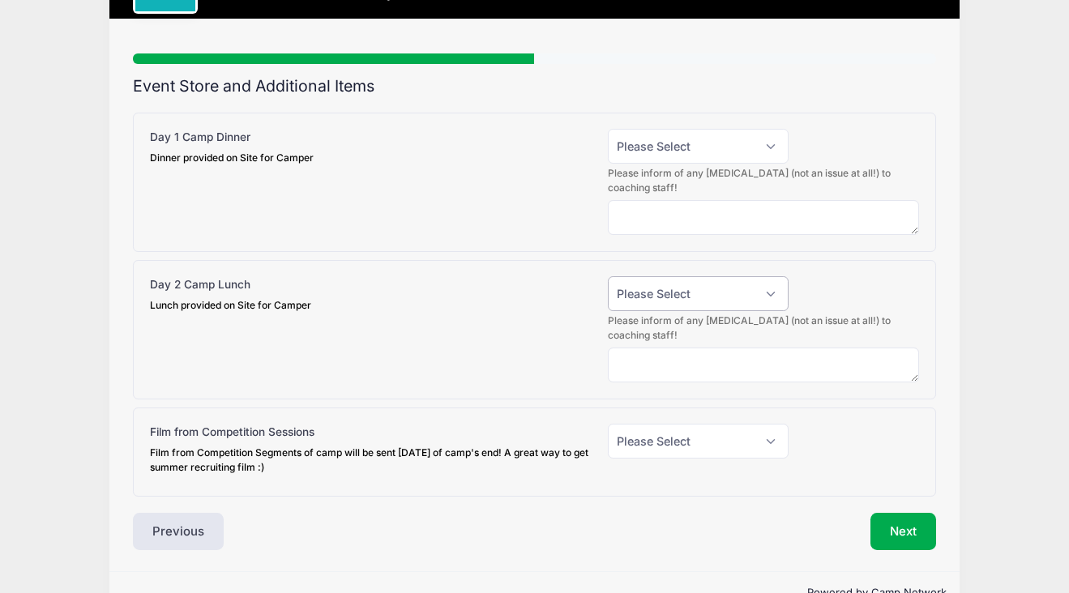
click at [775, 293] on select "Please Select Yes (+$15.00) No" at bounding box center [698, 293] width 181 height 35
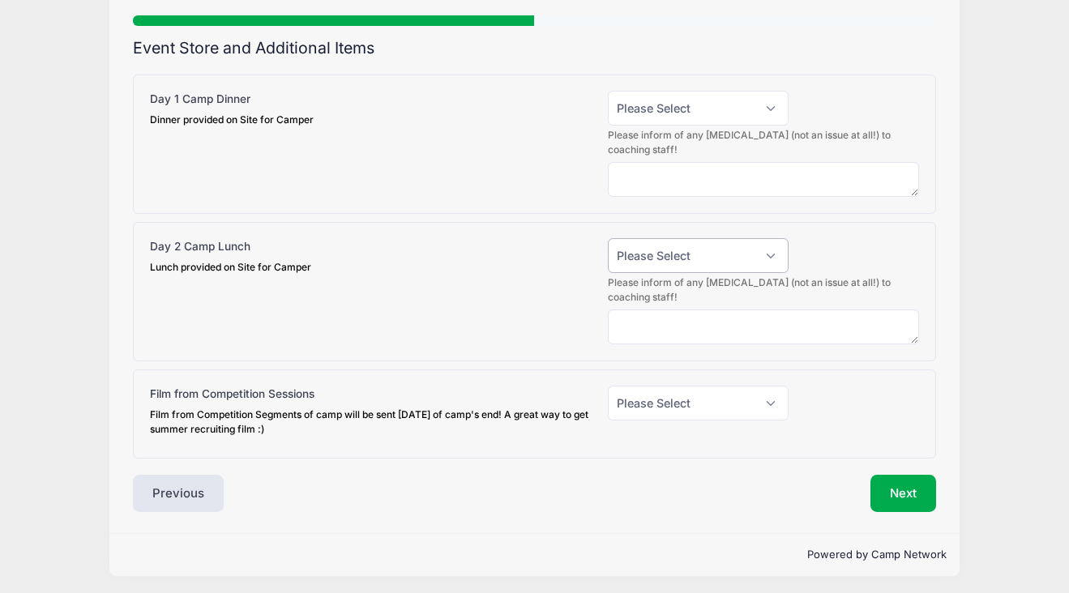
scroll to position [123, 0]
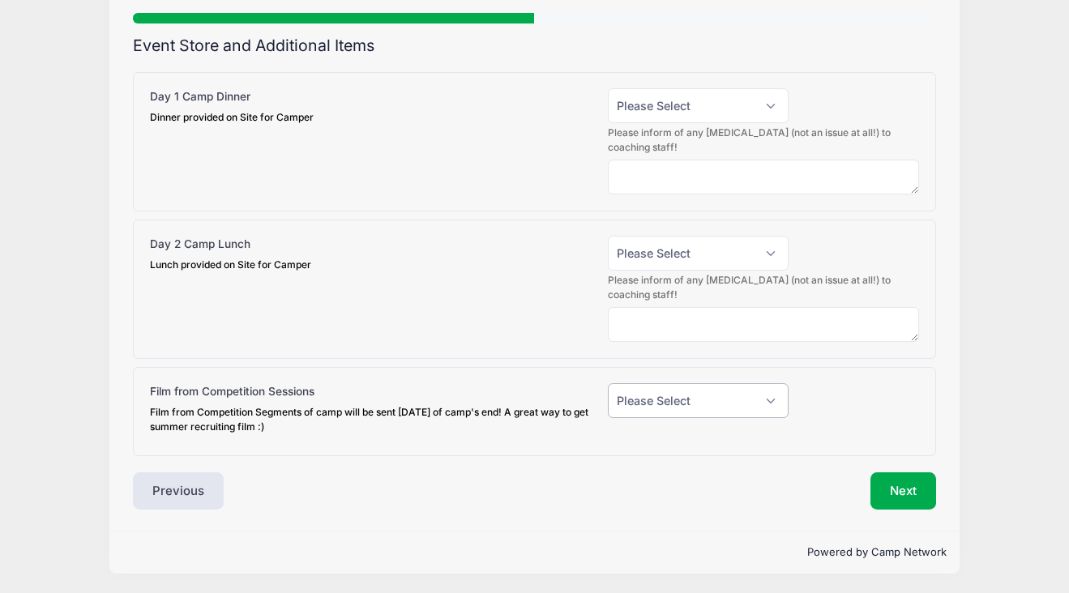
click at [772, 396] on select "Please Select Yes (+$20.00) No" at bounding box center [698, 400] width 181 height 35
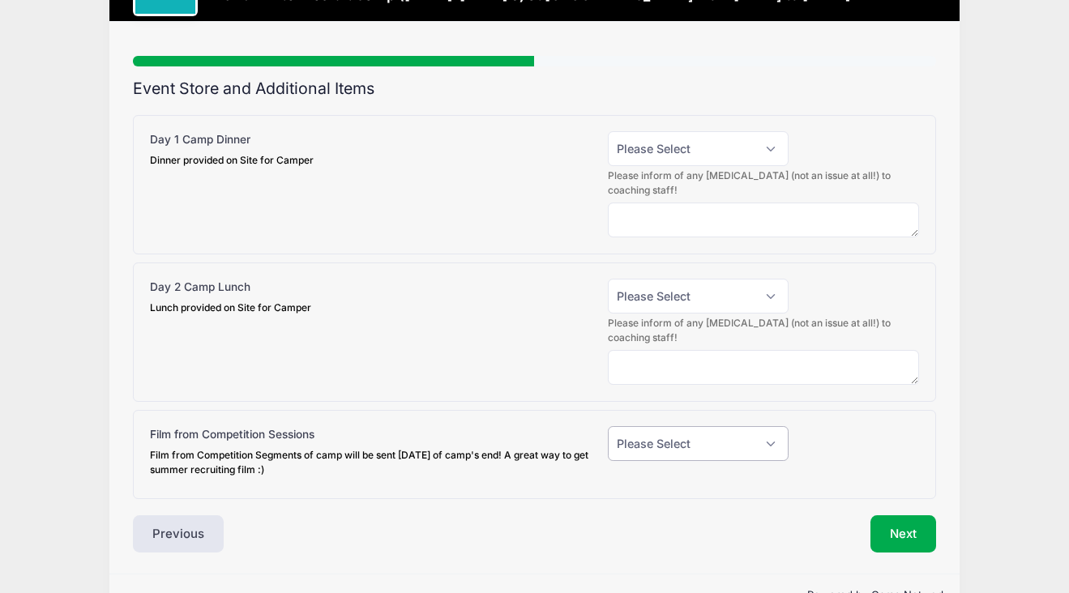
scroll to position [83, 0]
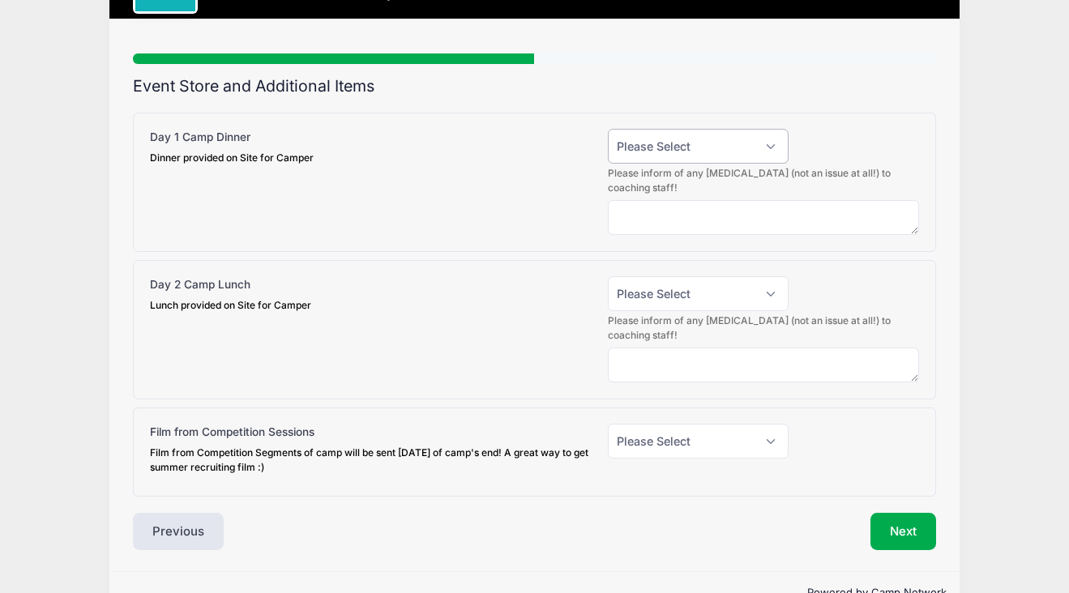
click at [770, 139] on select "Please Select Yes (+$15.00) No" at bounding box center [698, 146] width 181 height 35
select select "1"
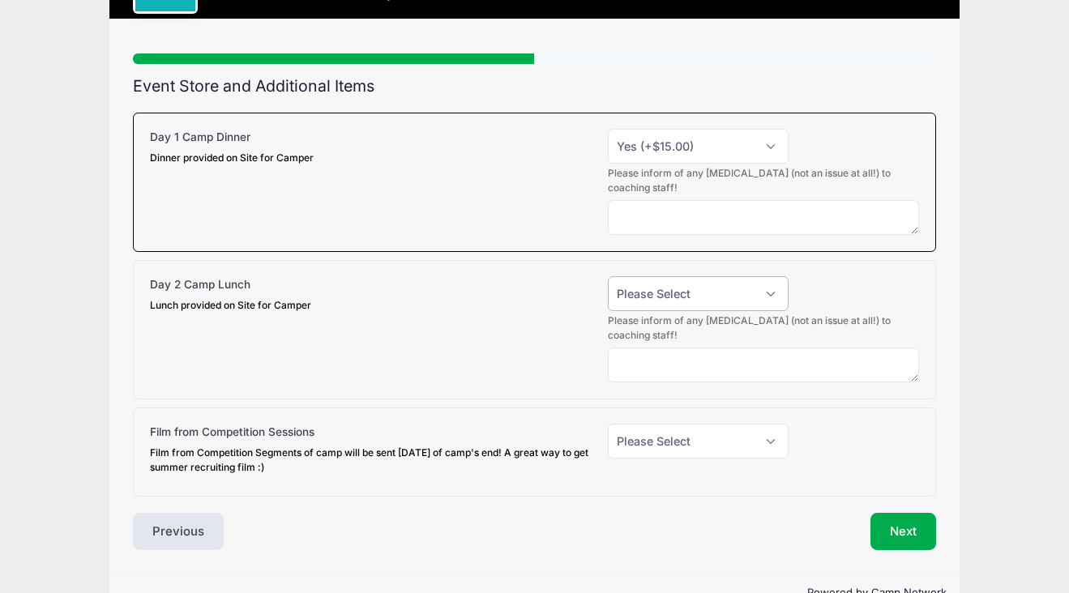
click at [772, 290] on select "Please Select Yes (+$15.00) No" at bounding box center [698, 293] width 181 height 35
select select "1"
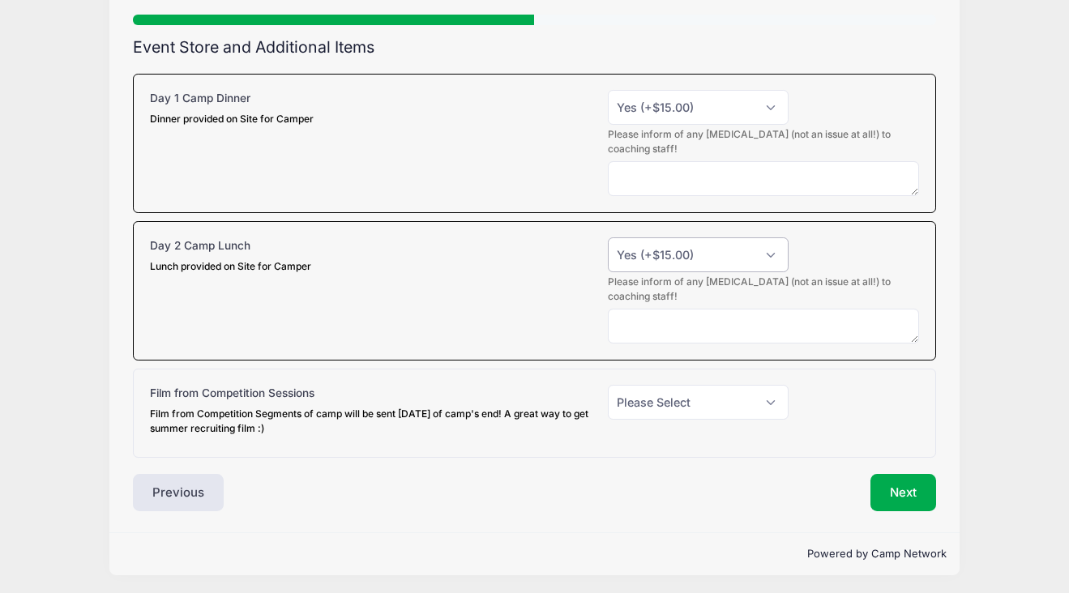
scroll to position [123, 0]
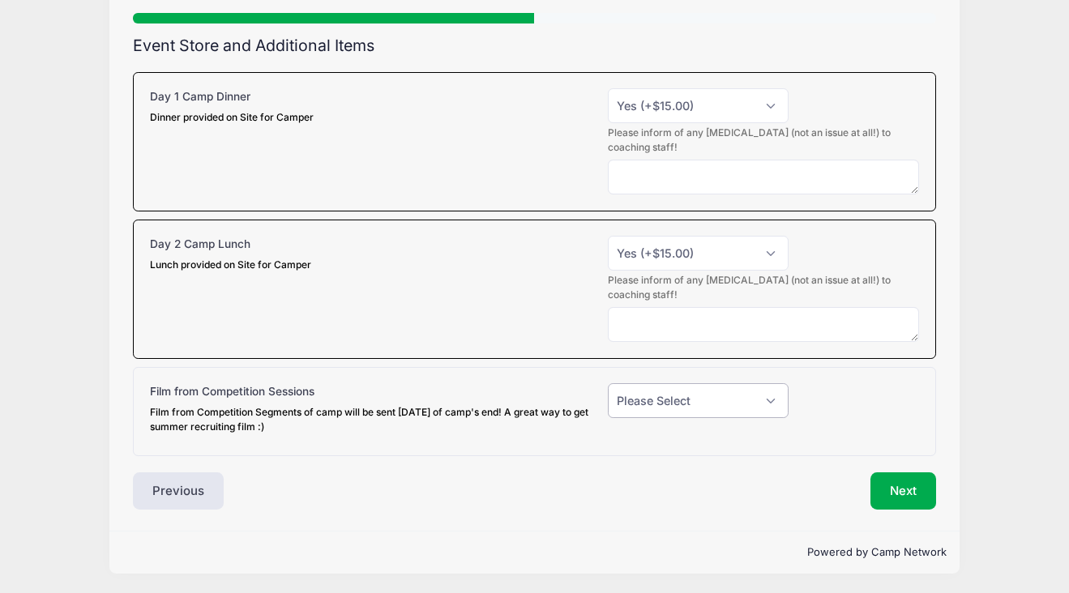
click at [765, 394] on select "Please Select Yes (+$20.00) No" at bounding box center [698, 400] width 181 height 35
select select "0"
click at [901, 487] on button "Next" at bounding box center [904, 491] width 66 height 37
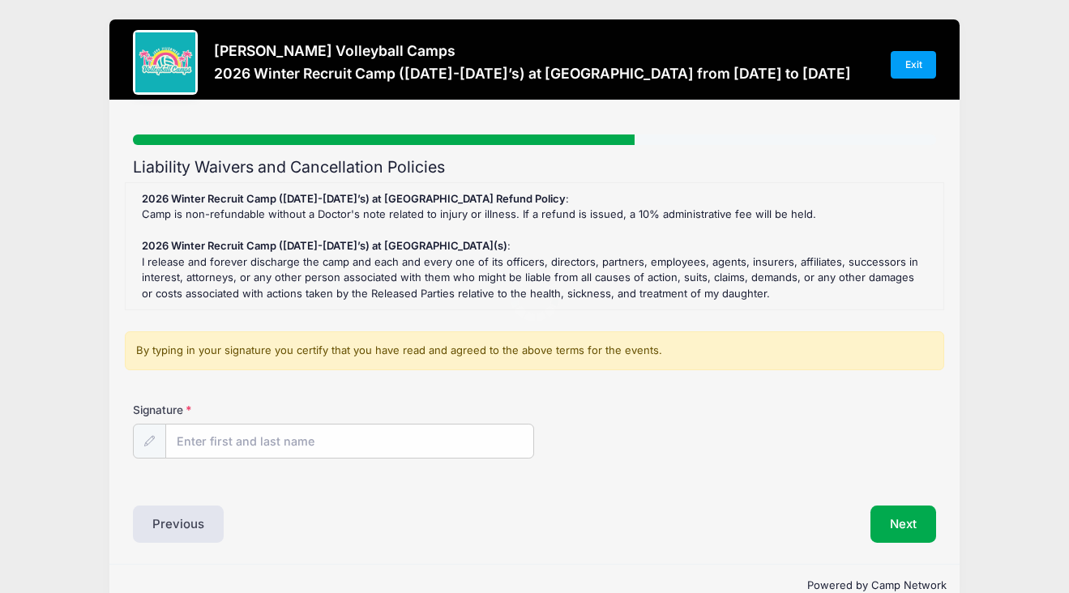
scroll to position [0, 0]
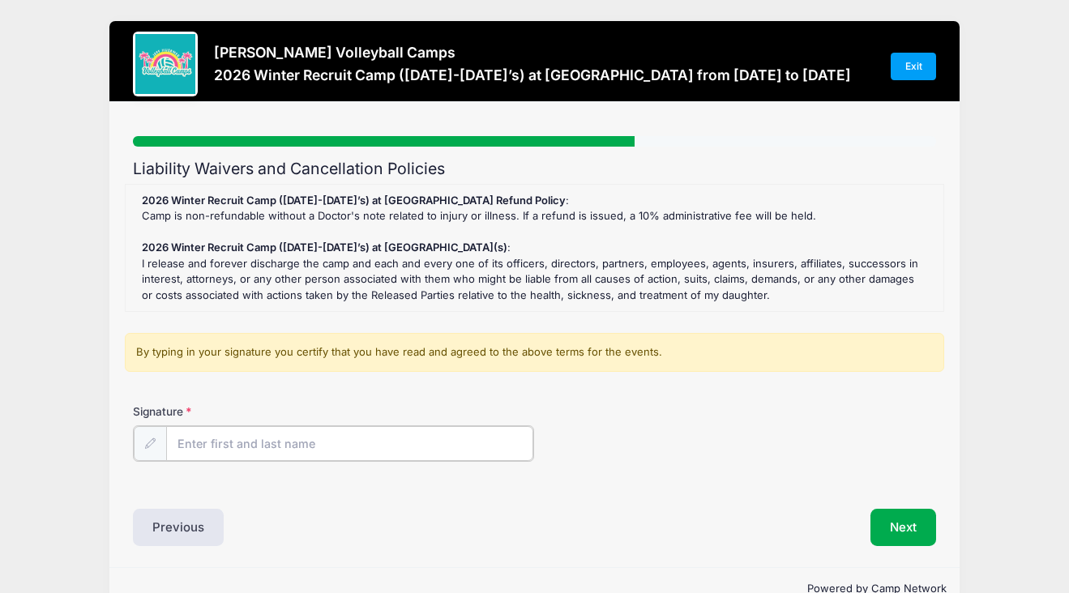
click at [297, 436] on input "Signature" at bounding box center [349, 443] width 367 height 35
type input "[PERSON_NAME]"
click at [889, 536] on button "Next" at bounding box center [904, 525] width 66 height 37
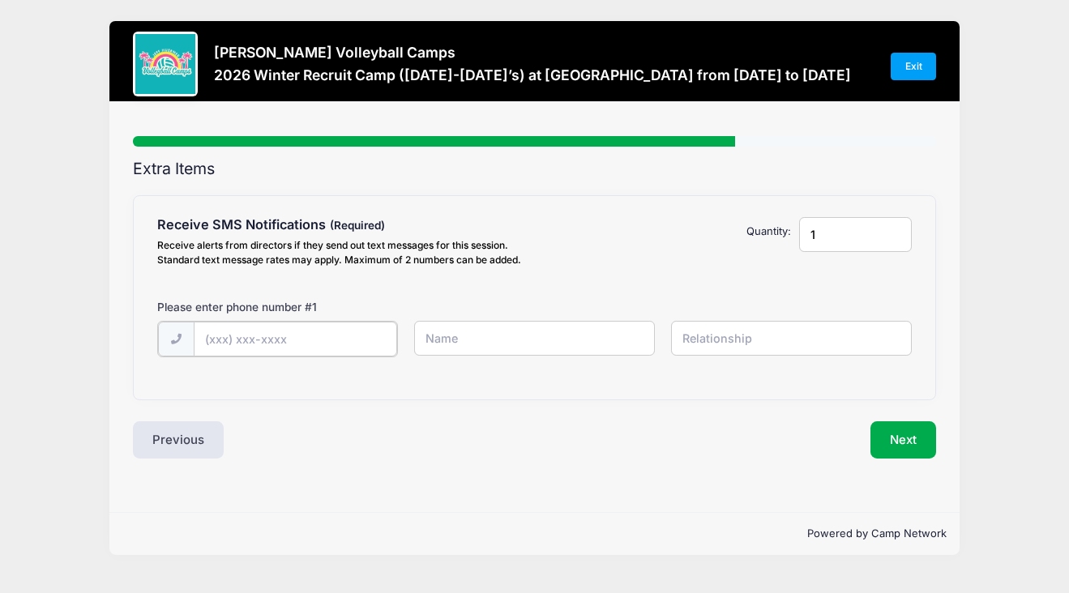
click at [318, 333] on input "text" at bounding box center [296, 339] width 204 height 35
type input "[PHONE_NUMBER]"
click at [498, 336] on input "text" at bounding box center [534, 338] width 241 height 35
type input "[PERSON_NAME]"
click at [753, 330] on input "text" at bounding box center [791, 338] width 241 height 35
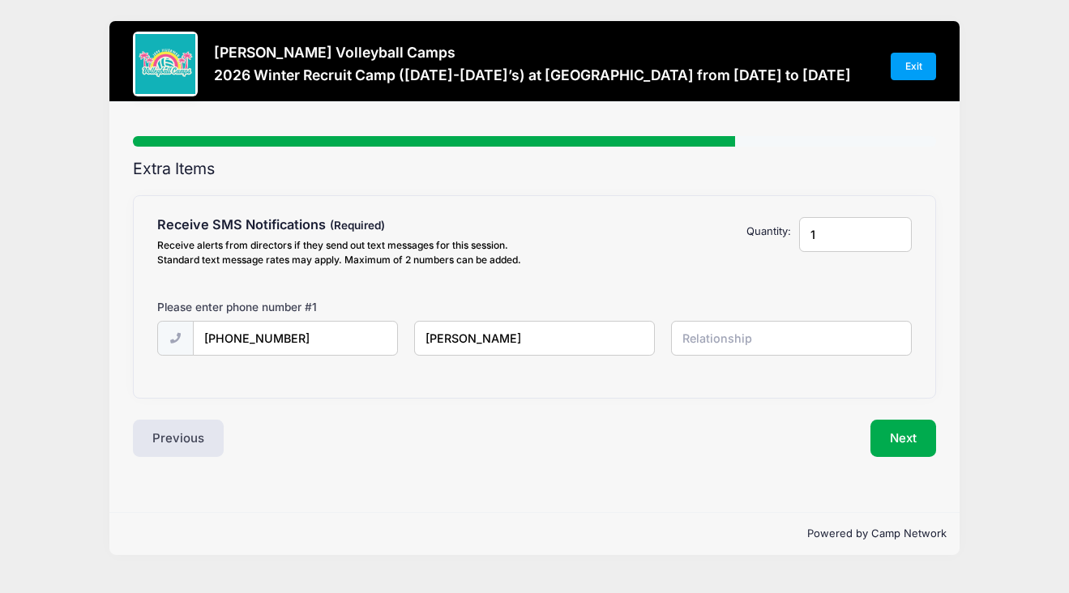
click at [893, 238] on input "1" at bounding box center [855, 234] width 113 height 35
type input "2"
click at [891, 226] on input "2" at bounding box center [855, 234] width 113 height 35
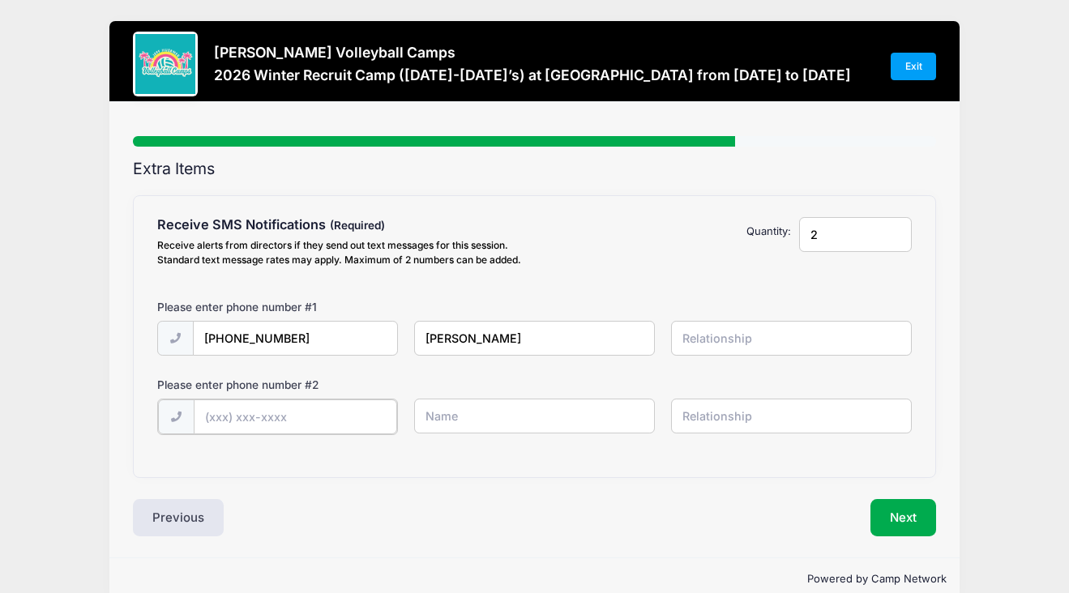
click at [372, 419] on input "text" at bounding box center [296, 417] width 204 height 35
type input "[PHONE_NUMBER]"
click at [522, 411] on input "text" at bounding box center [534, 416] width 241 height 35
type input "[PERSON_NAME]"
click at [749, 407] on input "text" at bounding box center [791, 416] width 241 height 35
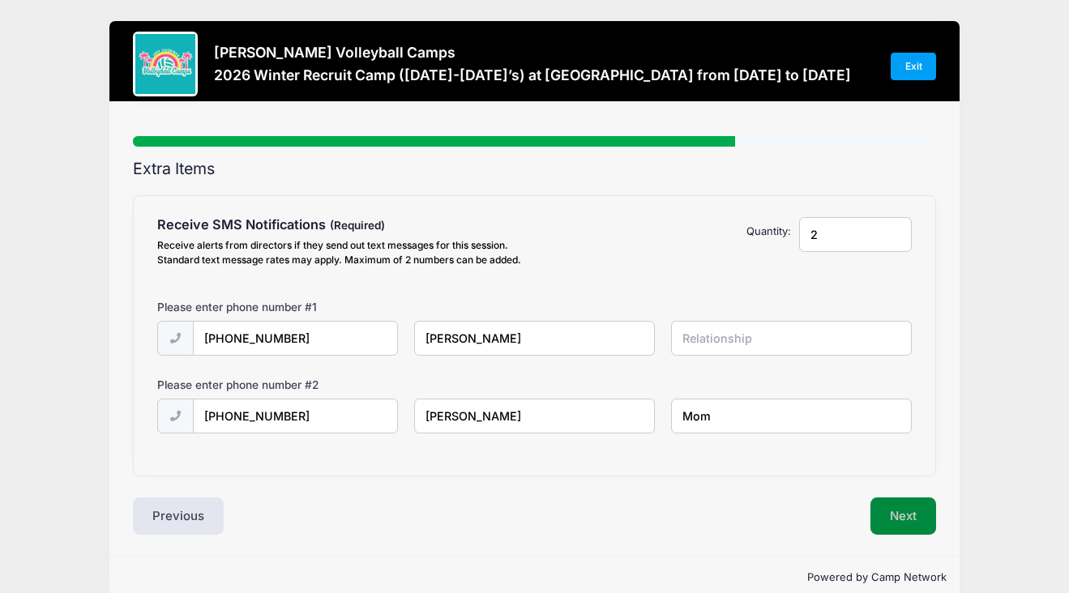
type input "Mom"
click at [905, 517] on button "Next" at bounding box center [904, 516] width 66 height 37
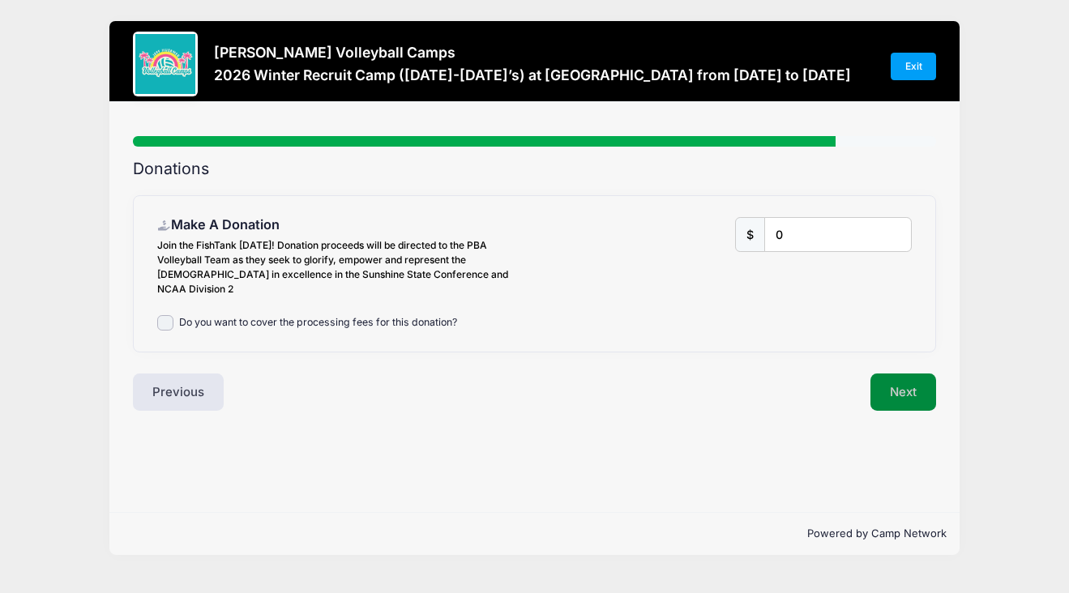
click at [895, 374] on button "Next" at bounding box center [904, 392] width 66 height 37
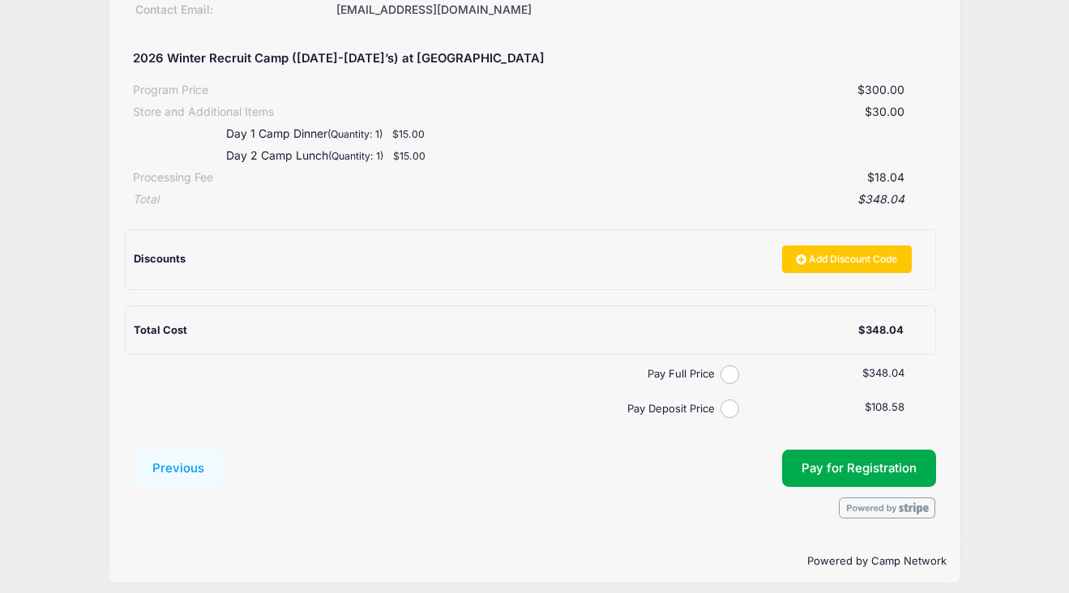
scroll to position [277, 0]
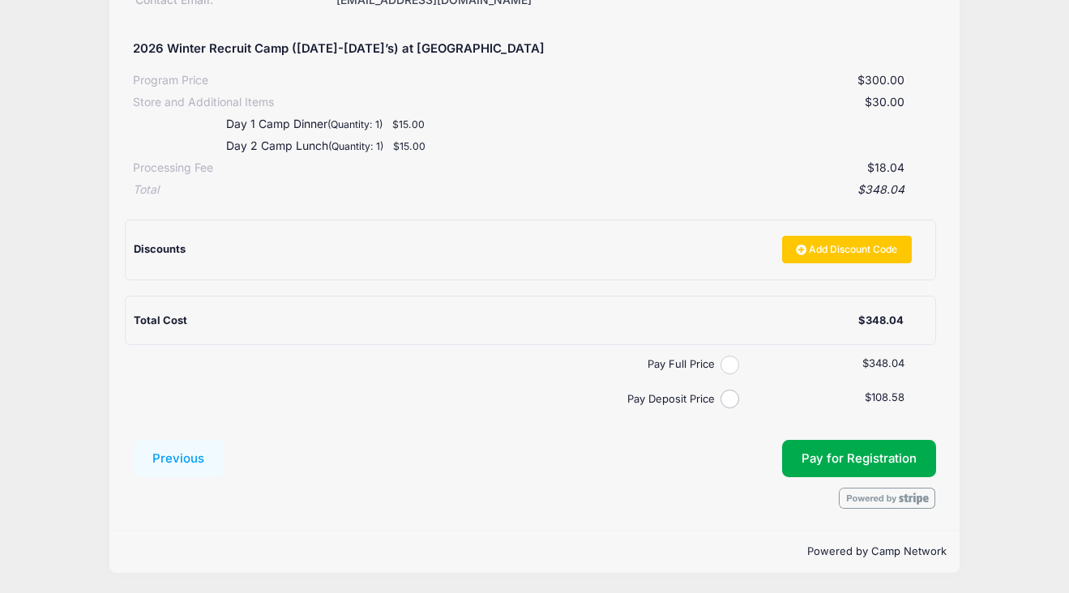
click at [725, 366] on input "Pay Full Price" at bounding box center [730, 365] width 19 height 19
radio input "true"
click at [820, 461] on button "Pay for Registration" at bounding box center [859, 458] width 154 height 37
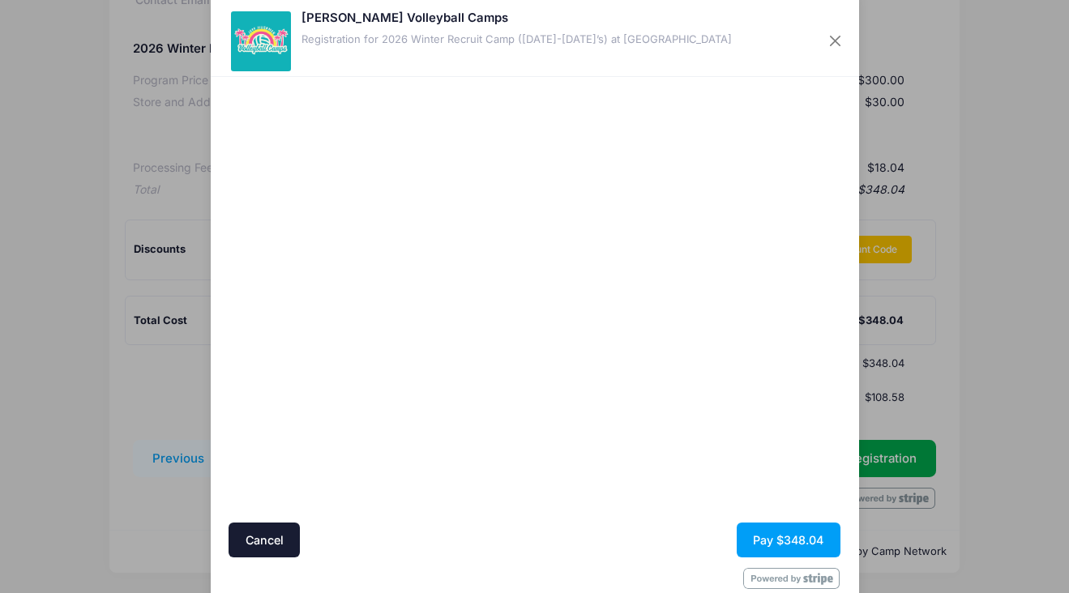
scroll to position [61, 0]
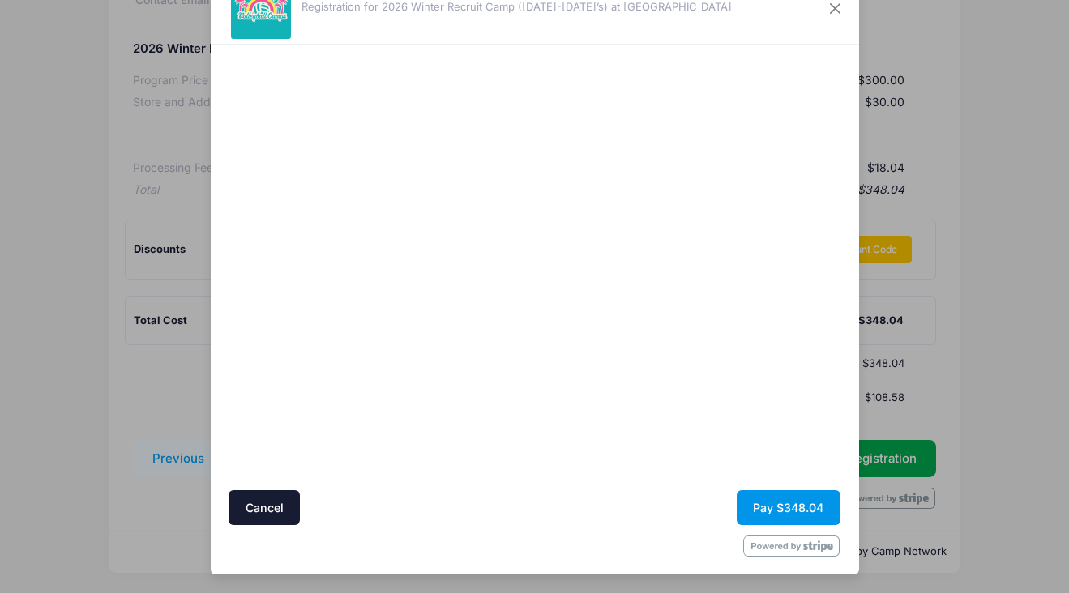
click at [788, 508] on button "Pay $348.04" at bounding box center [789, 507] width 104 height 35
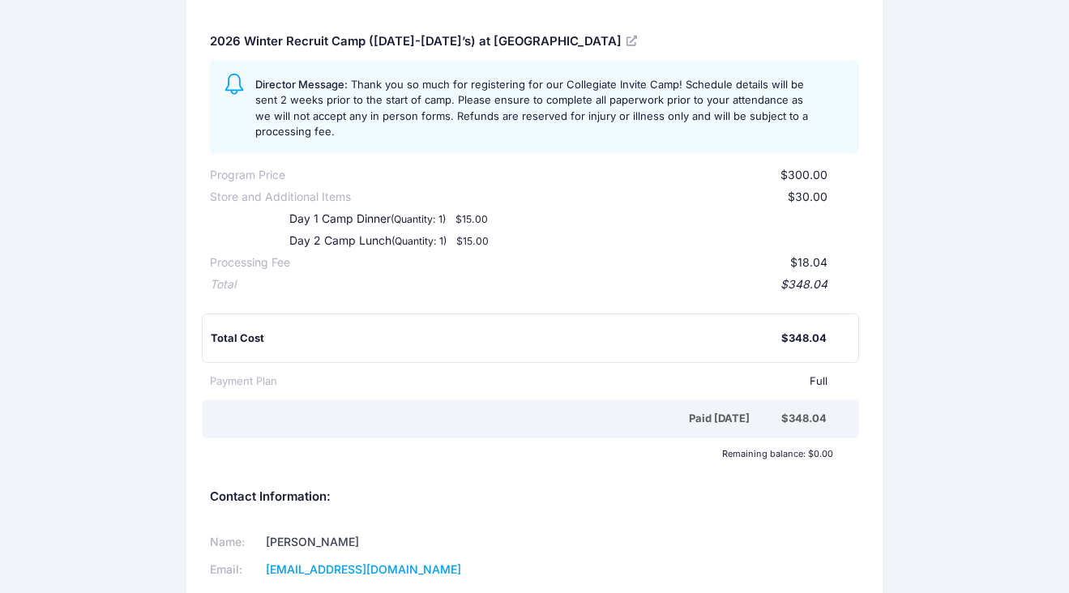
scroll to position [284, 0]
